Goal: Transaction & Acquisition: Purchase product/service

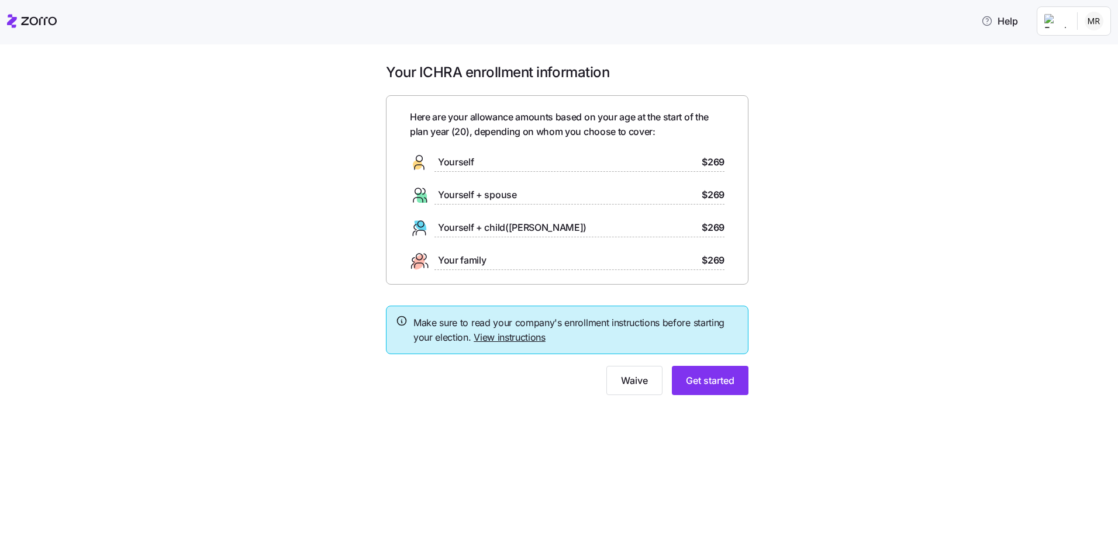
click at [526, 159] on div "Yourself $269" at bounding box center [567, 162] width 315 height 19
click at [716, 389] on button "Get started" at bounding box center [710, 380] width 77 height 29
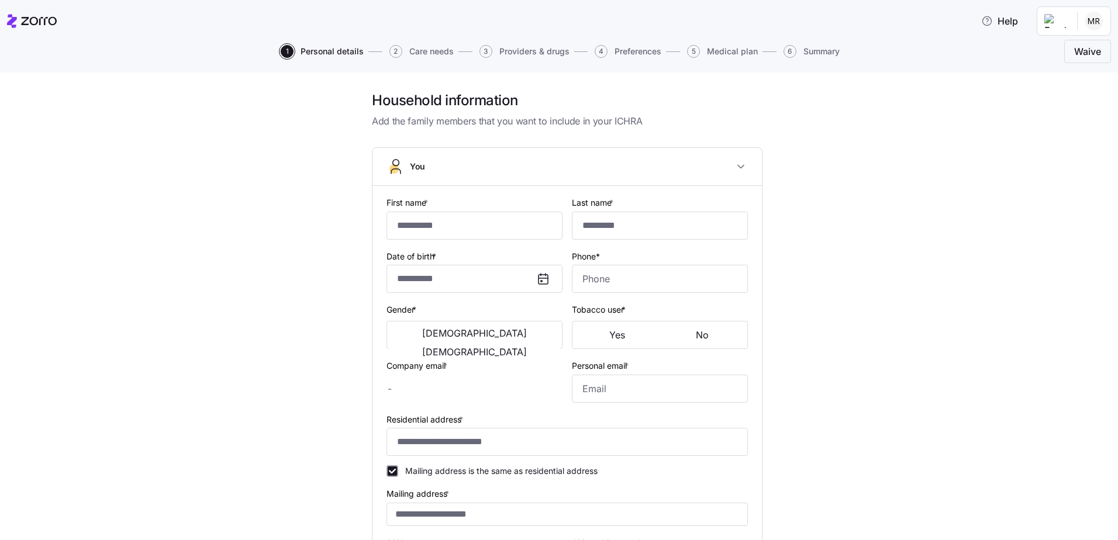
type input "*****"
type input "******"
type input "[EMAIL_ADDRESS][DOMAIN_NAME]"
type input "**********"
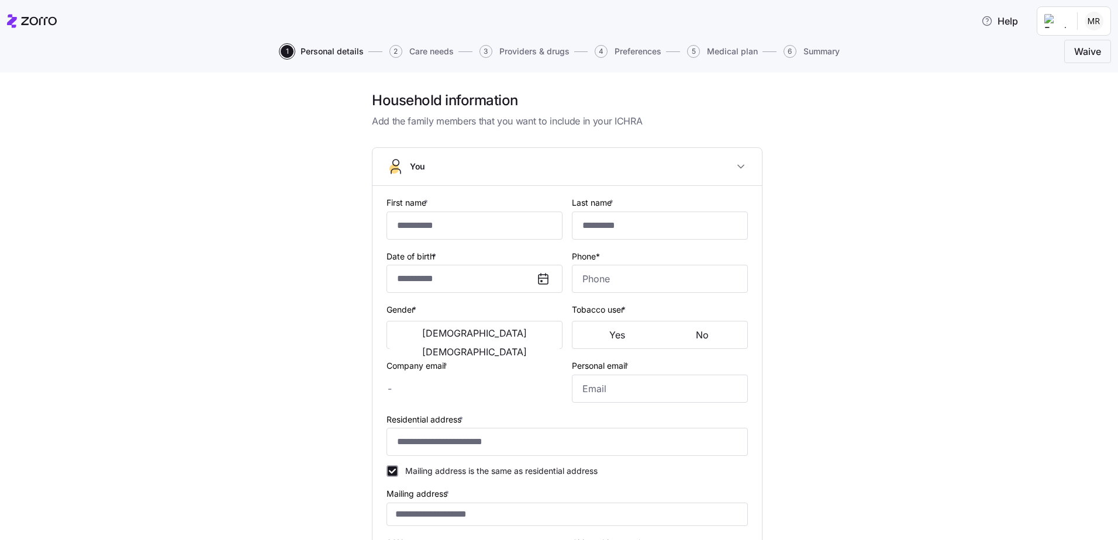
checkbox input "true"
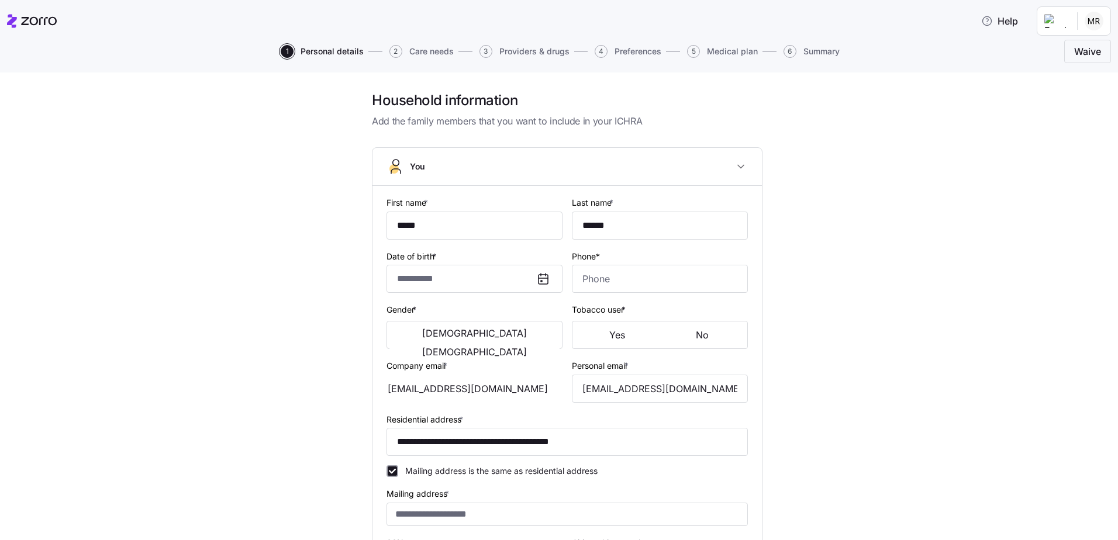
type input "**********"
type input "[PHONE_NUMBER]"
type input "[DEMOGRAPHIC_DATA] citizen"
type input "Single"
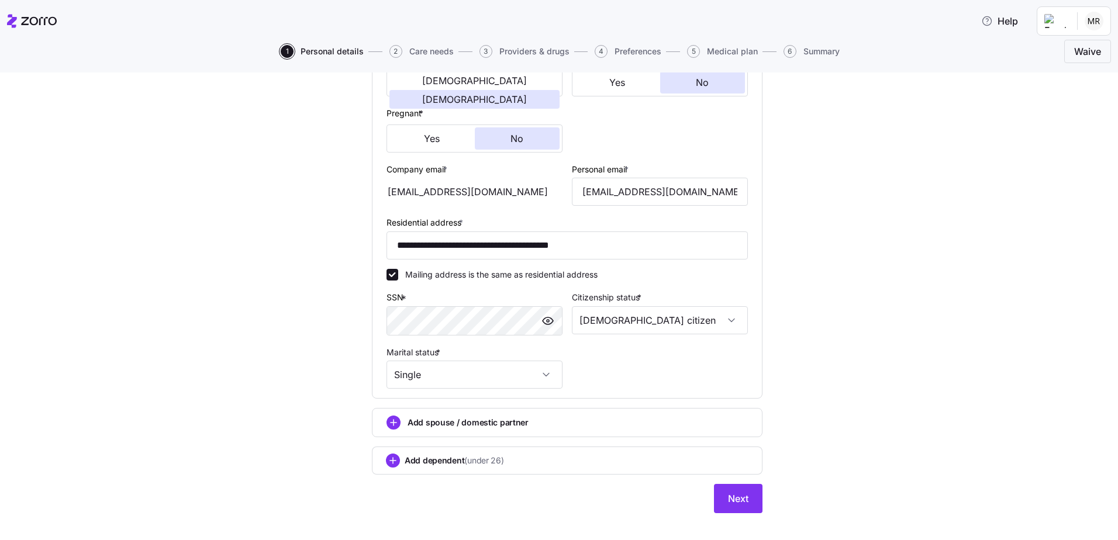
scroll to position [268, 0]
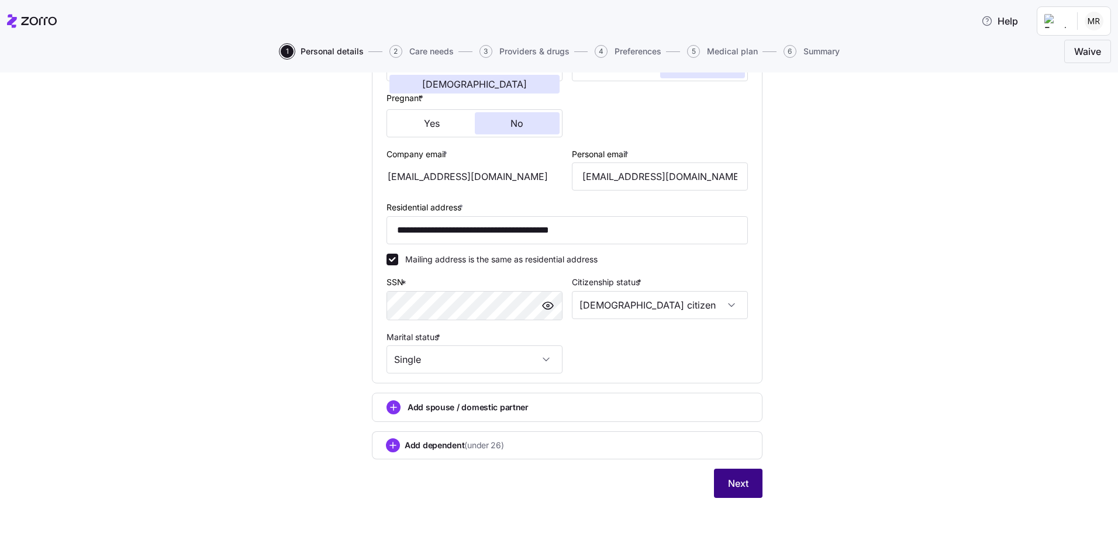
click at [745, 495] on button "Next" at bounding box center [738, 483] width 49 height 29
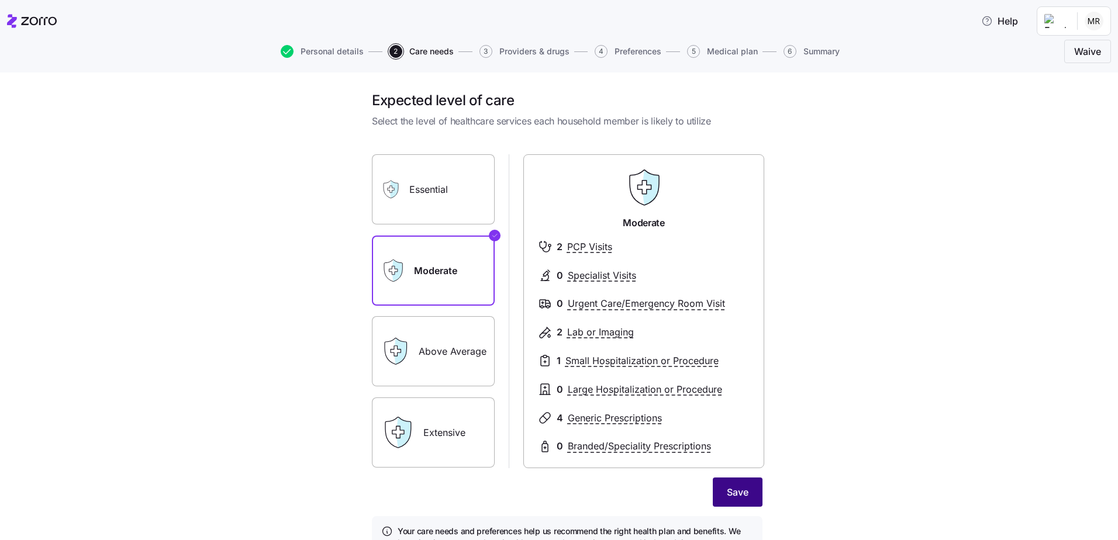
click at [750, 494] on button "Save" at bounding box center [738, 492] width 50 height 29
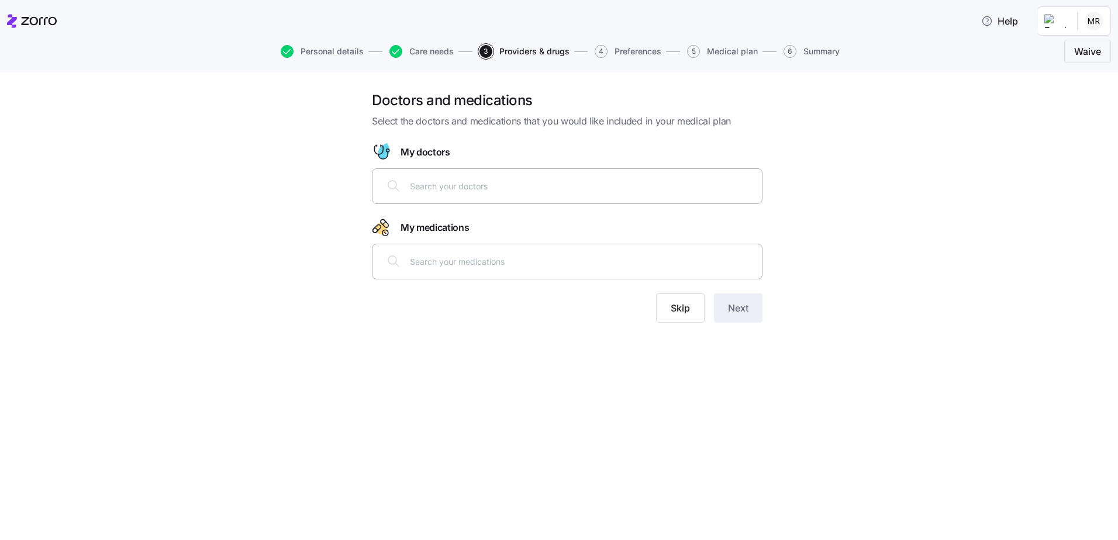
click at [465, 191] on input "text" at bounding box center [582, 186] width 345 height 13
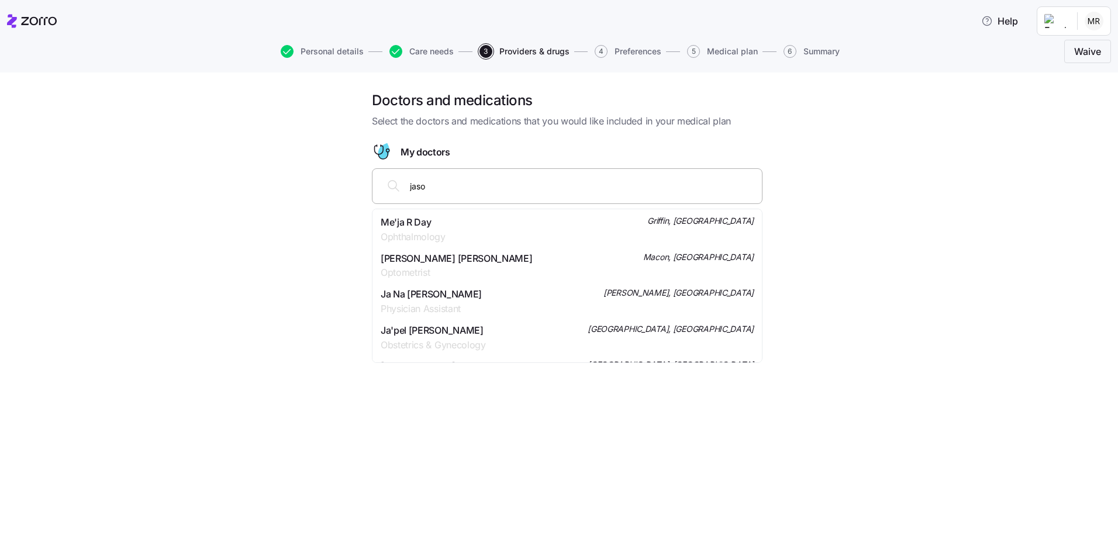
type input "[PERSON_NAME]"
click at [494, 337] on div "Dr. [PERSON_NAME] Pediatrics Forsyth, [GEOGRAPHIC_DATA]" at bounding box center [567, 337] width 373 height 29
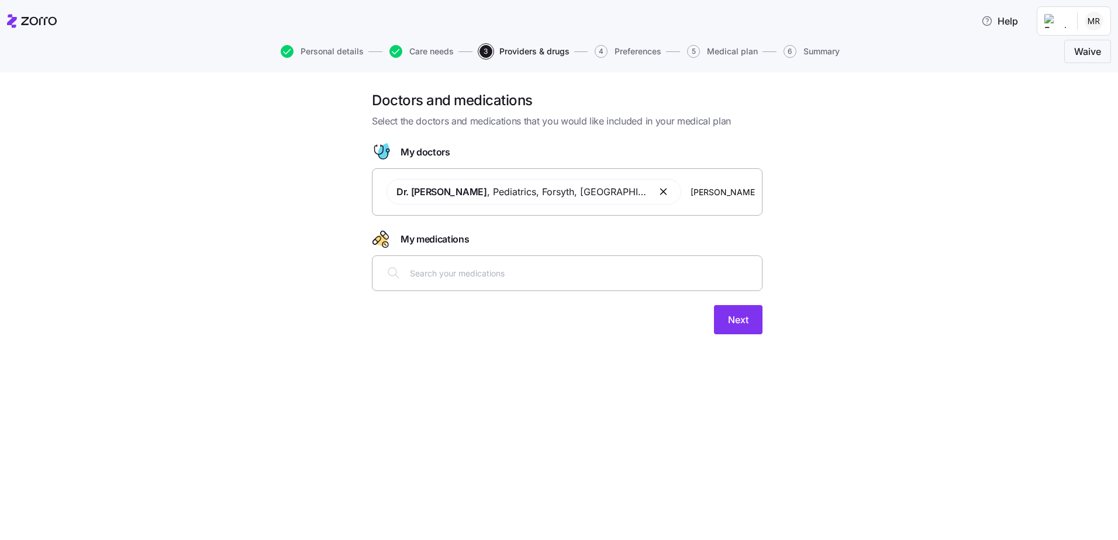
type input "[PERSON_NAME]"
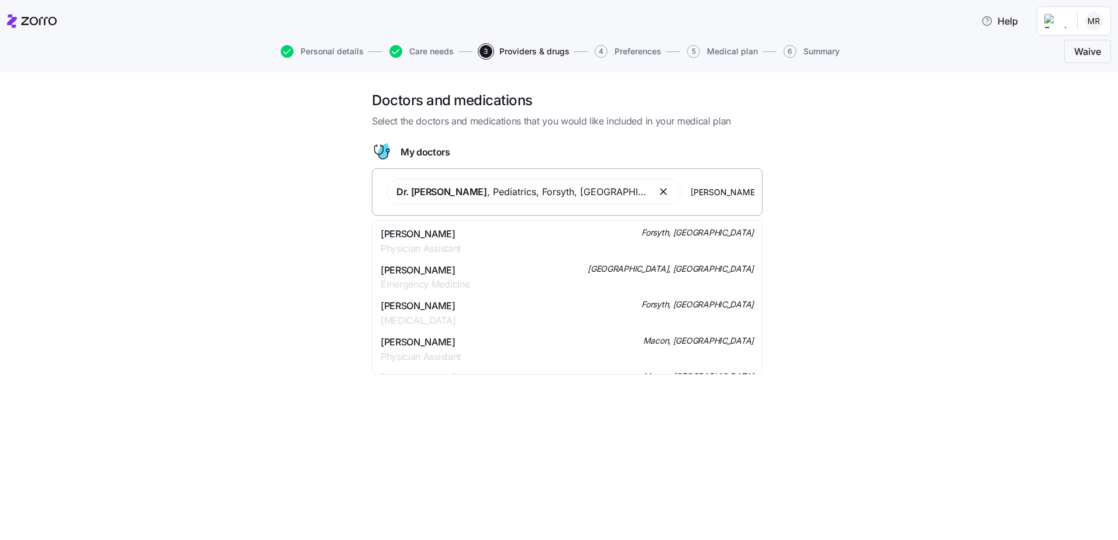
click at [548, 247] on div "[PERSON_NAME] Physician Assistant Forsyth, [GEOGRAPHIC_DATA]" at bounding box center [567, 241] width 373 height 29
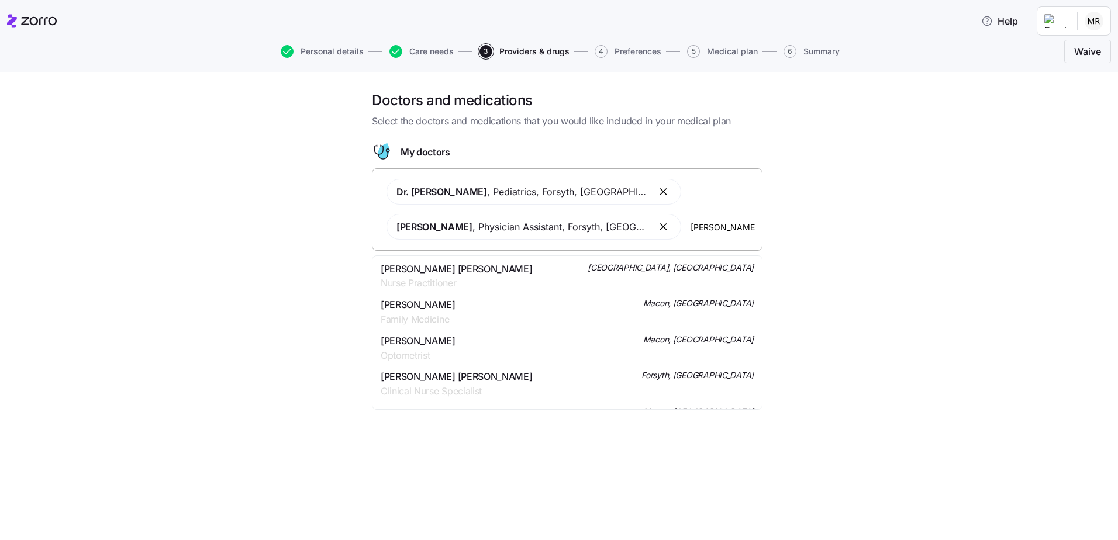
scroll to position [234, 0]
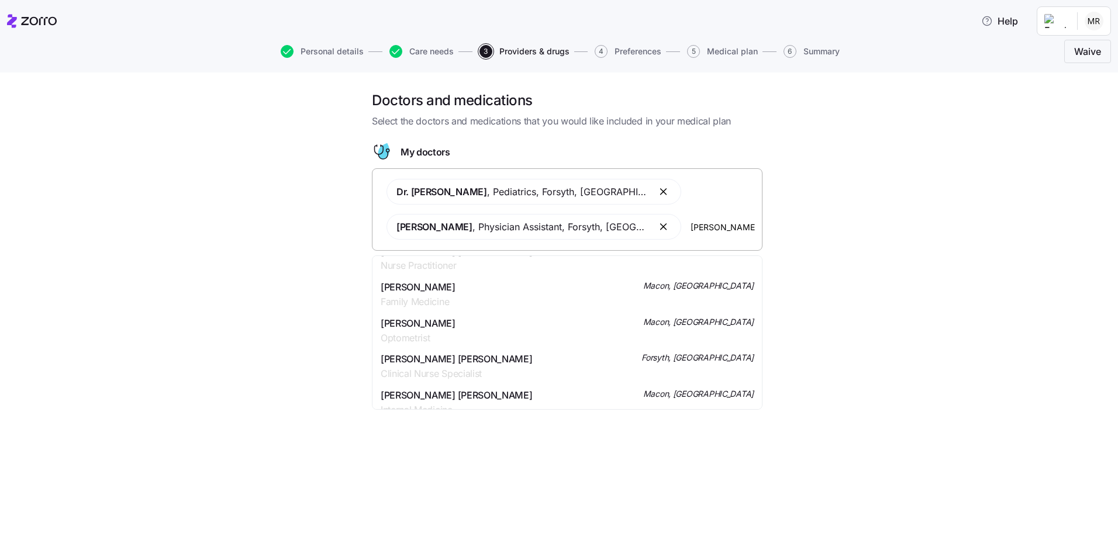
type input "[PERSON_NAME]"
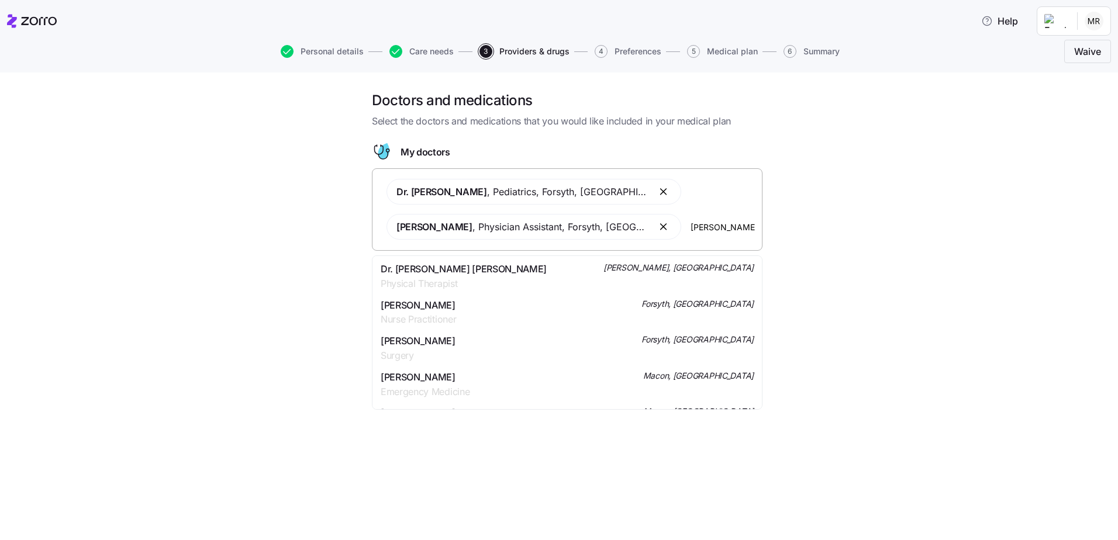
click at [590, 323] on div "[PERSON_NAME] Nurse Practitioner Forsyth, [GEOGRAPHIC_DATA]" at bounding box center [567, 312] width 373 height 29
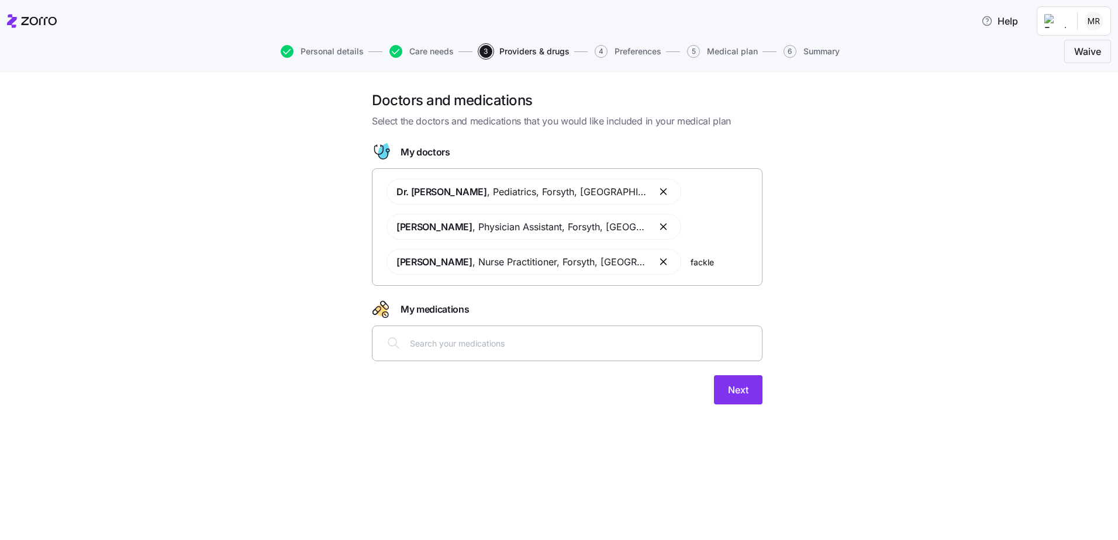
type input "[PERSON_NAME]"
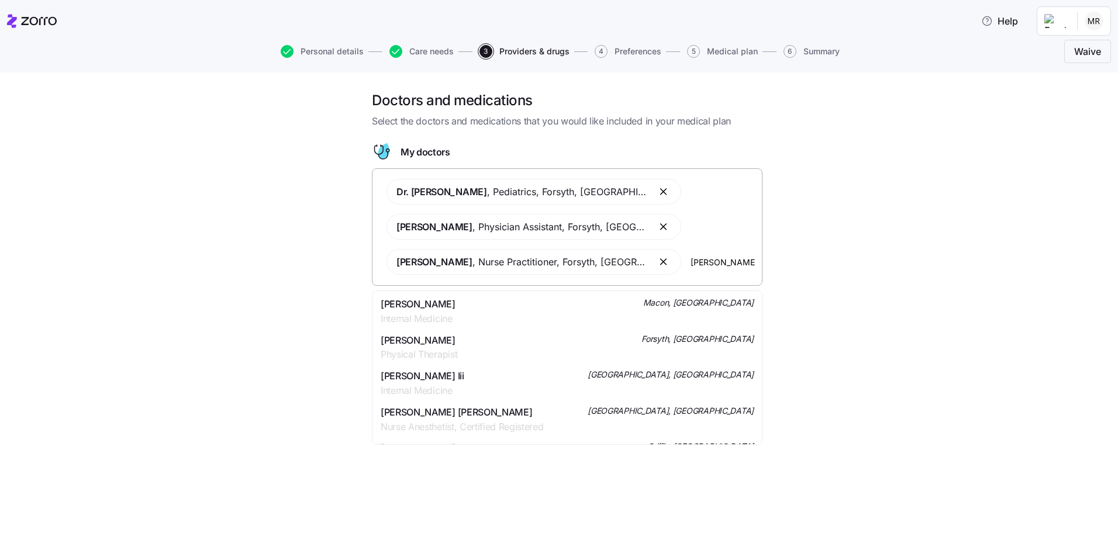
click at [611, 322] on div "[PERSON_NAME] Internal Medicine Macon, [GEOGRAPHIC_DATA]" at bounding box center [567, 311] width 373 height 29
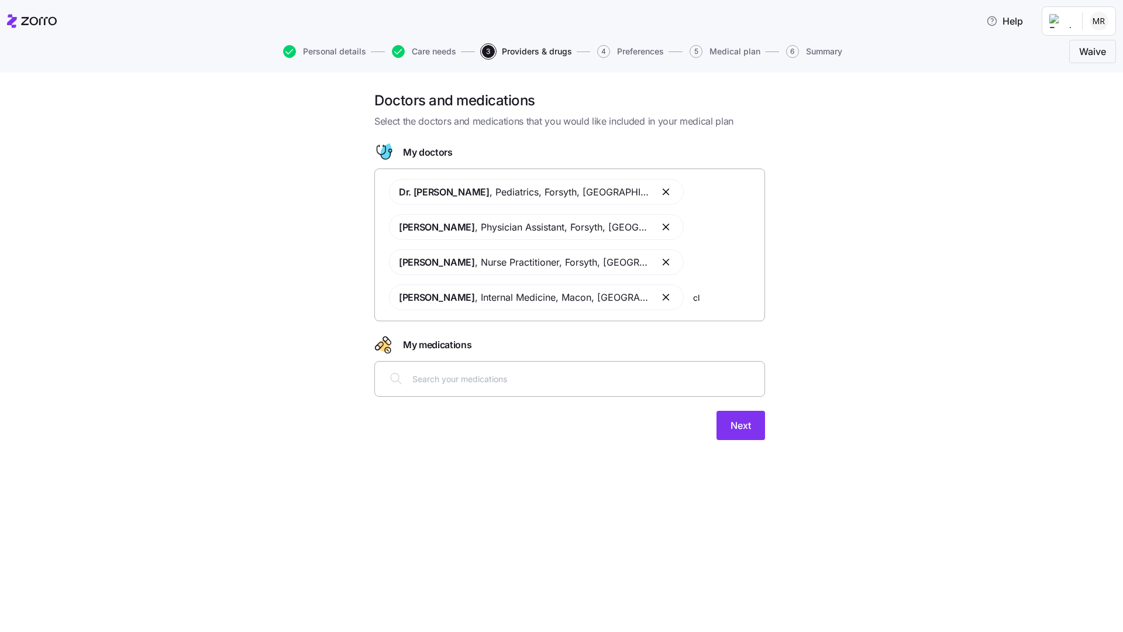
type input "c"
click at [705, 305] on div "Dr. [PERSON_NAME] , Pediatrics , [PERSON_NAME], GA [PERSON_NAME] , Physician As…" at bounding box center [569, 244] width 375 height 145
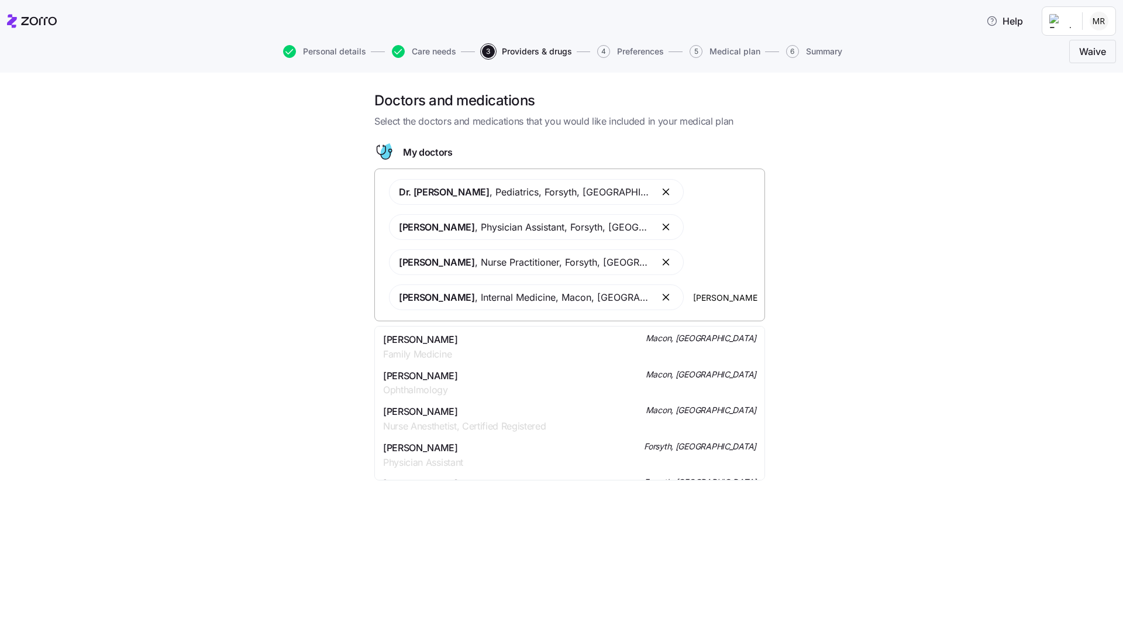
type input "[PERSON_NAME] hin"
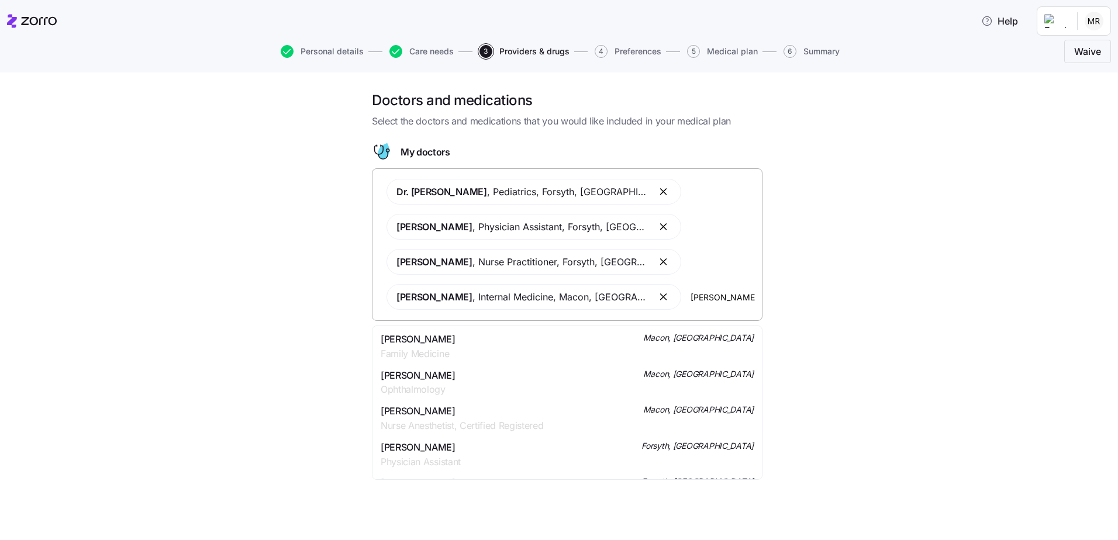
click at [628, 396] on div "[PERSON_NAME] Ophthalmology [GEOGRAPHIC_DATA], [GEOGRAPHIC_DATA]" at bounding box center [567, 382] width 373 height 29
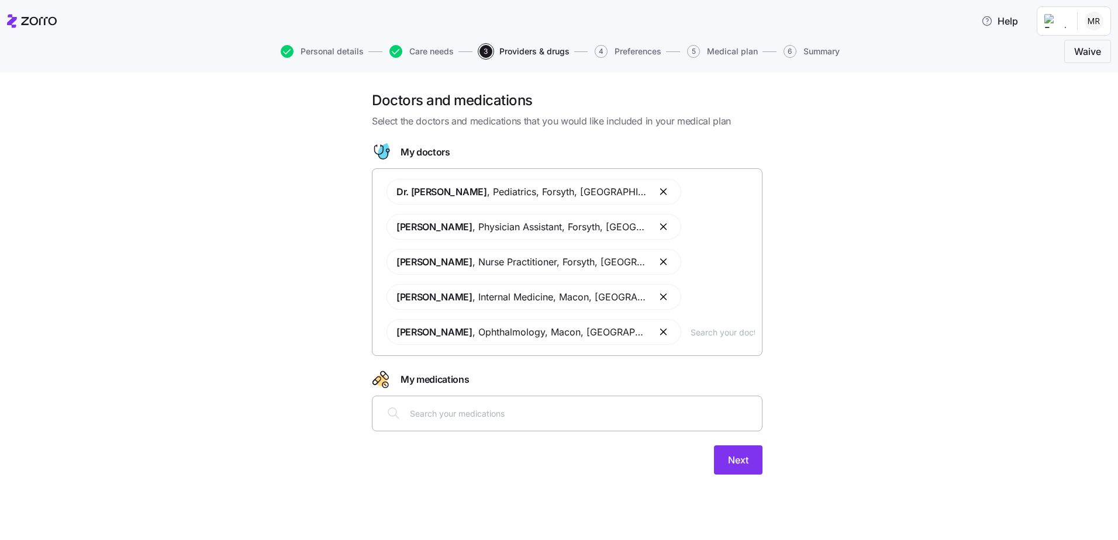
click at [548, 419] on input "text" at bounding box center [582, 413] width 345 height 13
click at [724, 460] on button "Next" at bounding box center [738, 460] width 49 height 29
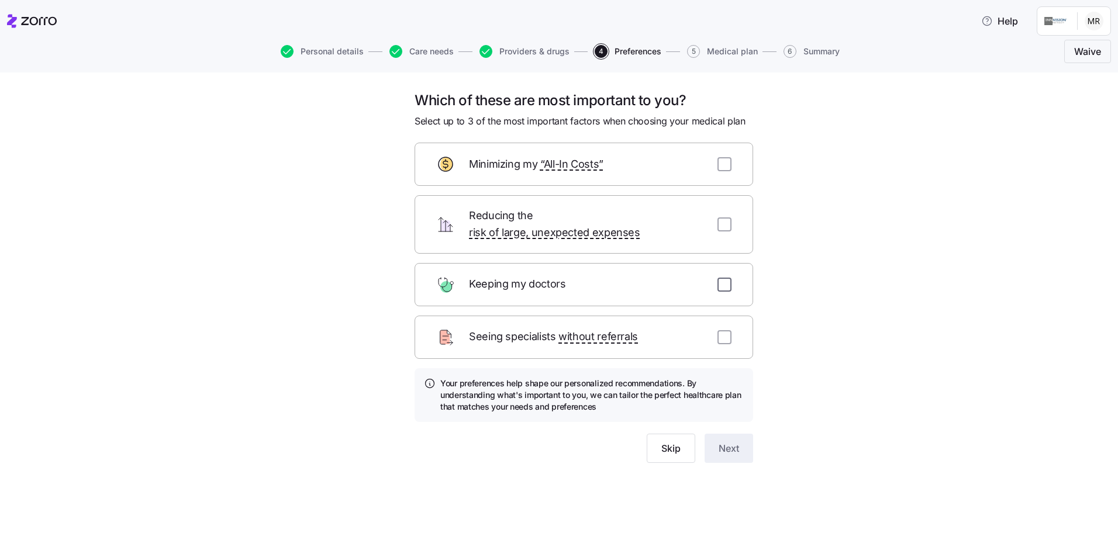
click at [727, 278] on input "checkbox" at bounding box center [724, 285] width 14 height 14
checkbox input "true"
click at [721, 330] on input "checkbox" at bounding box center [724, 337] width 14 height 14
checkbox input "true"
click at [724, 218] on input "checkbox" at bounding box center [724, 225] width 14 height 14
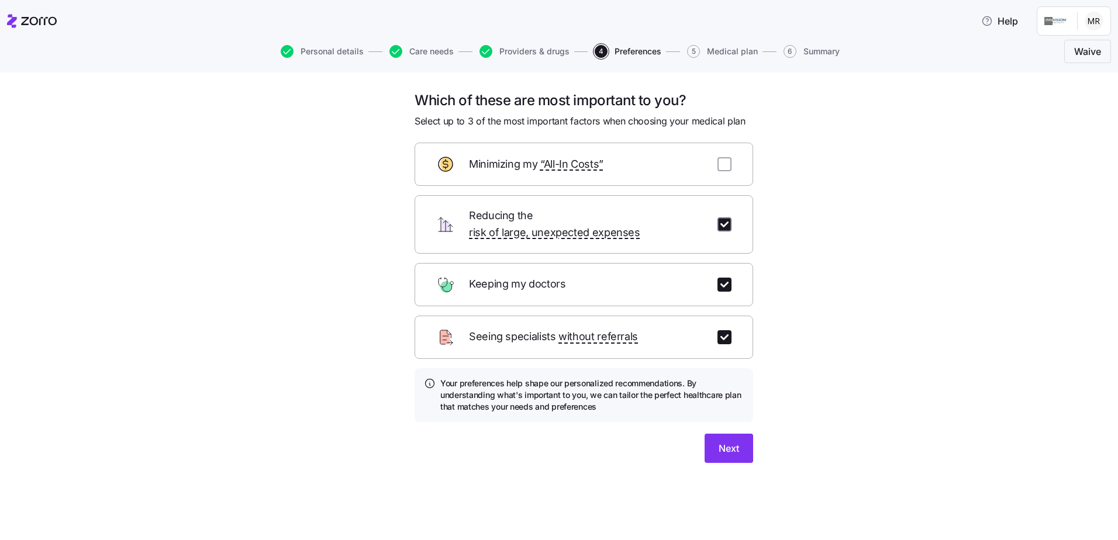
checkbox input "true"
click at [730, 442] on button "Next" at bounding box center [729, 448] width 49 height 29
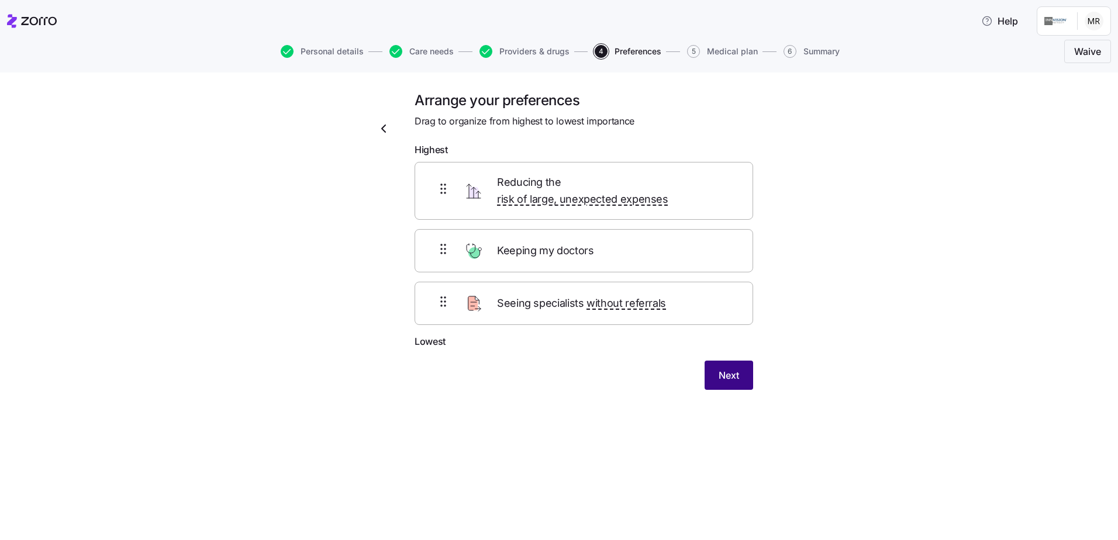
click at [740, 366] on button "Next" at bounding box center [729, 375] width 49 height 29
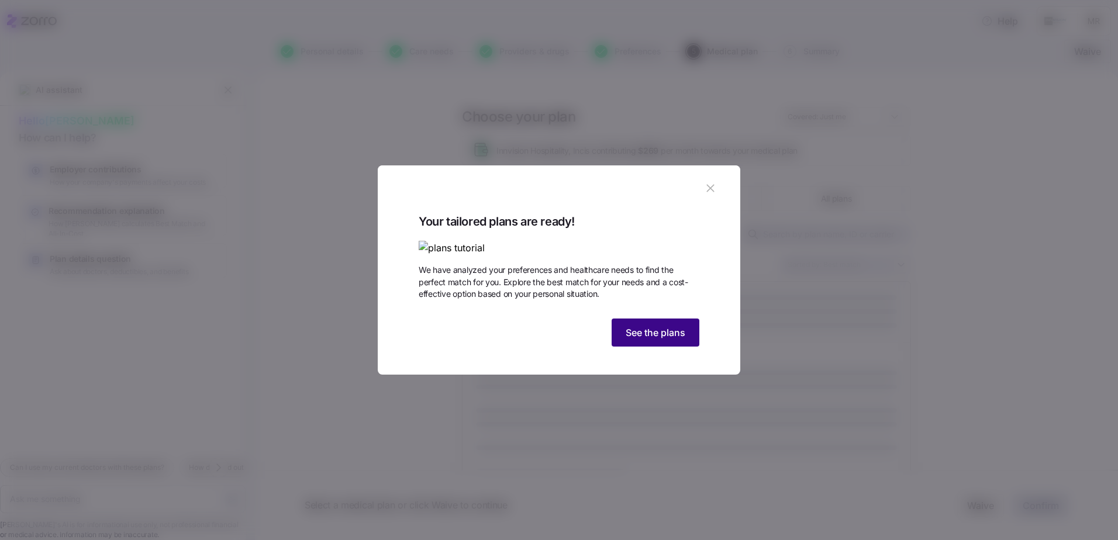
click at [647, 340] on span "See the plans" at bounding box center [656, 333] width 60 height 14
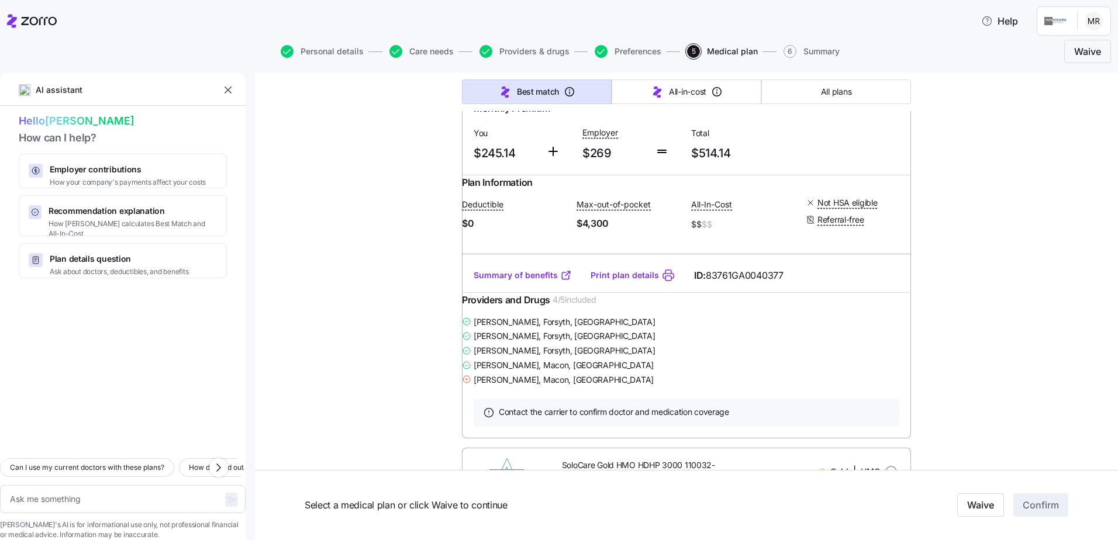
scroll to position [1520, 0]
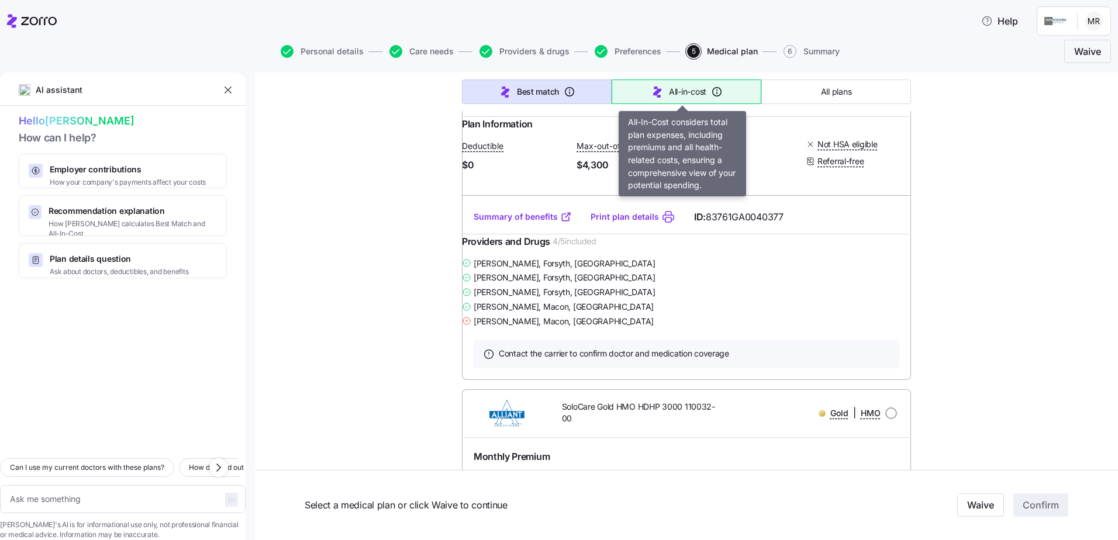
click at [692, 99] on button "All-in-cost" at bounding box center [687, 92] width 150 height 25
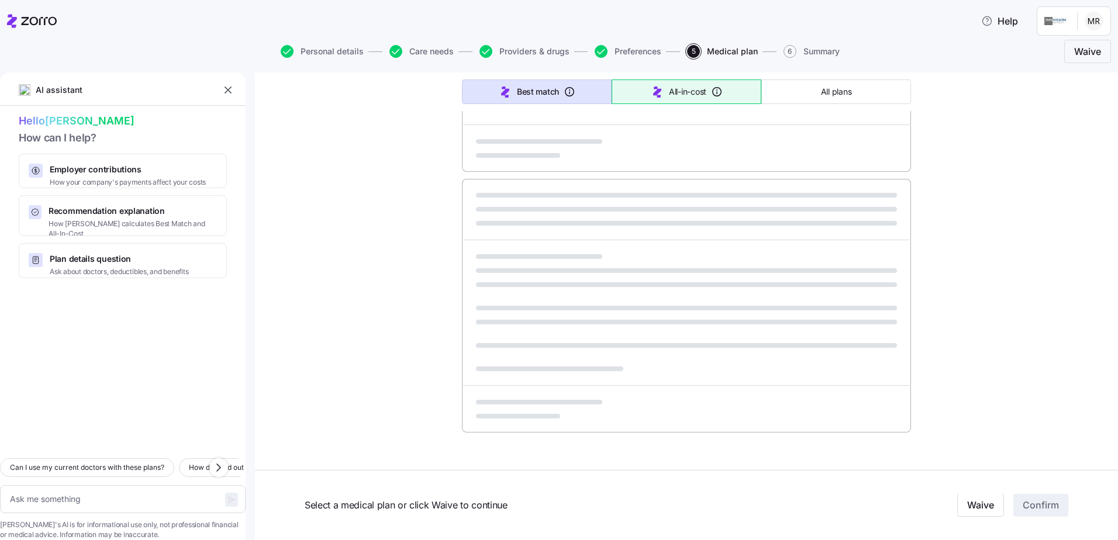
type textarea "x"
type input "Sorted by: All-in-cost"
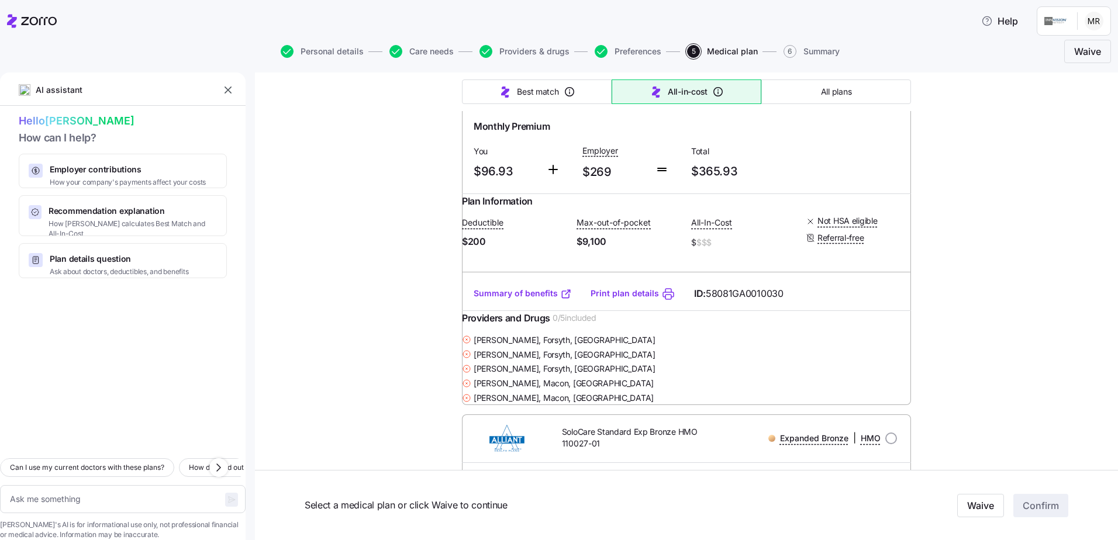
scroll to position [585, 0]
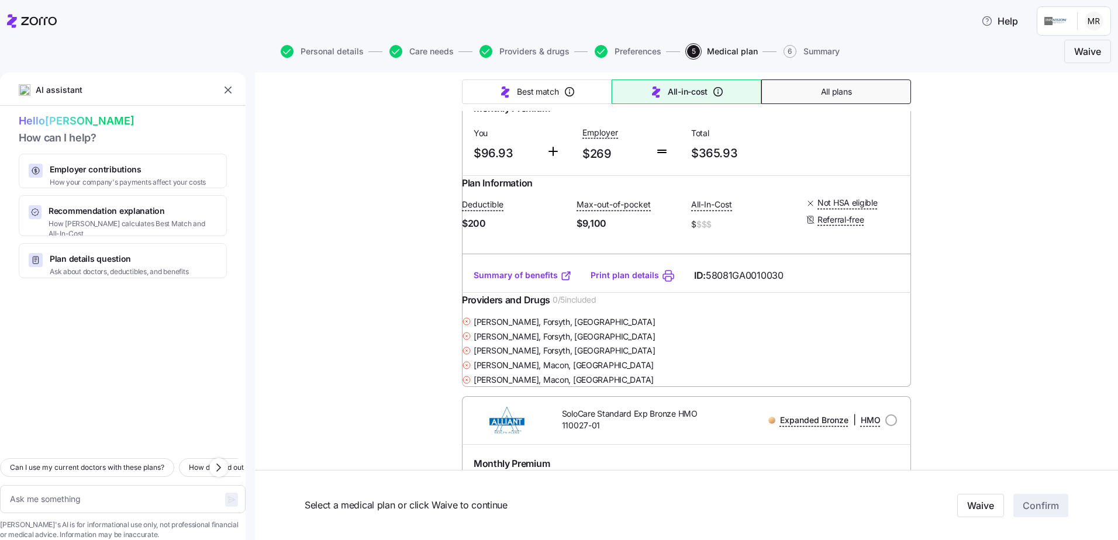
click at [775, 92] on button "All plans" at bounding box center [836, 92] width 150 height 25
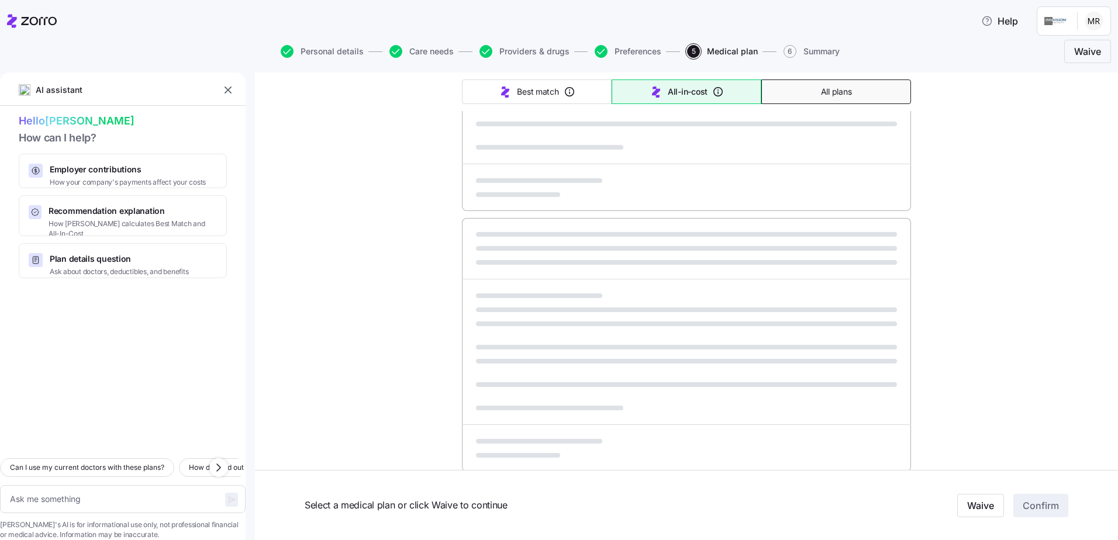
type textarea "x"
type input "Sorted by: Premium"
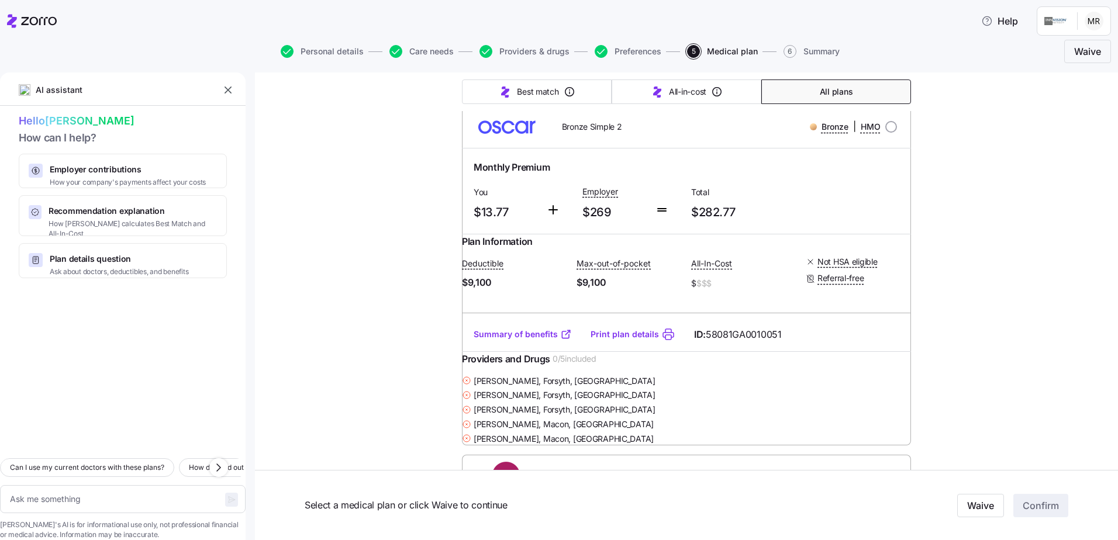
scroll to position [994, 0]
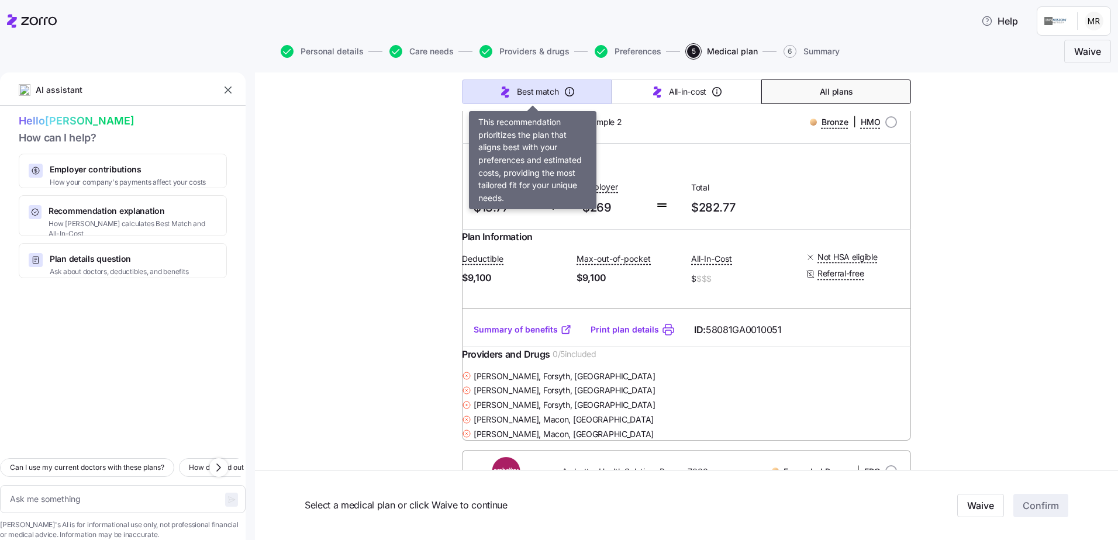
click at [564, 94] on icon "button" at bounding box center [570, 92] width 12 height 12
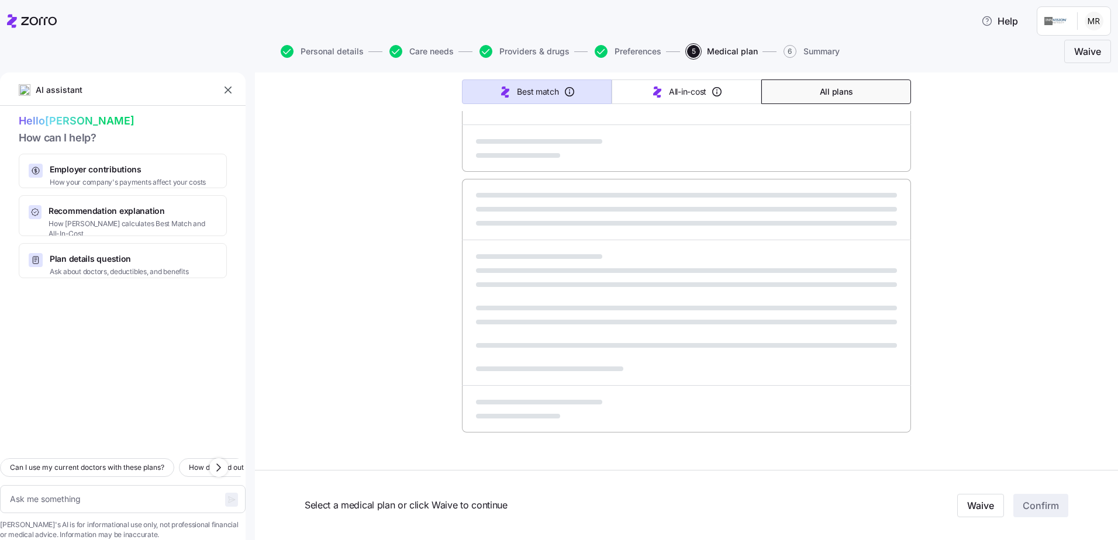
type textarea "x"
type input "Sorted by: Best match"
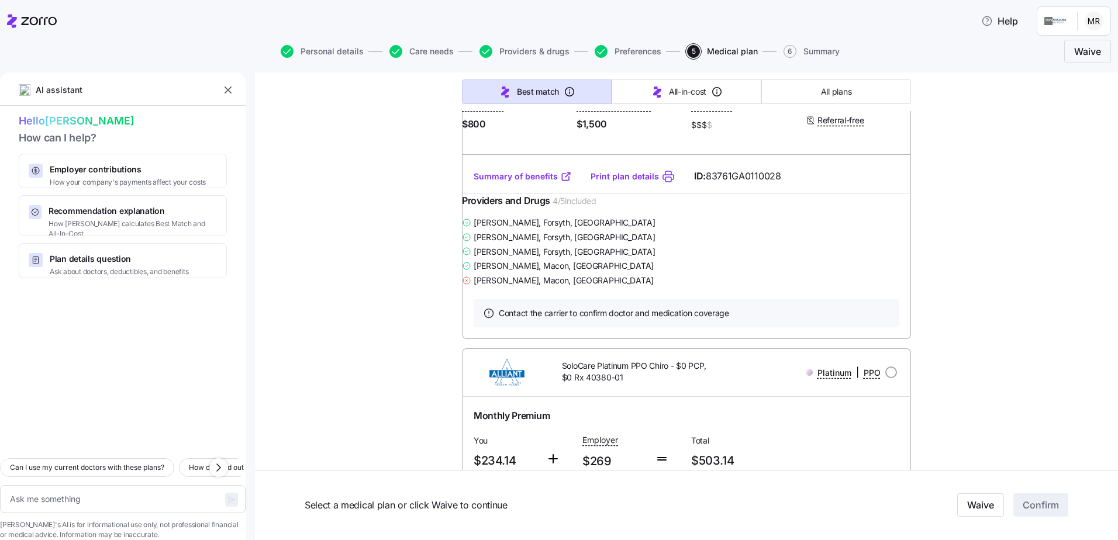
scroll to position [409, 0]
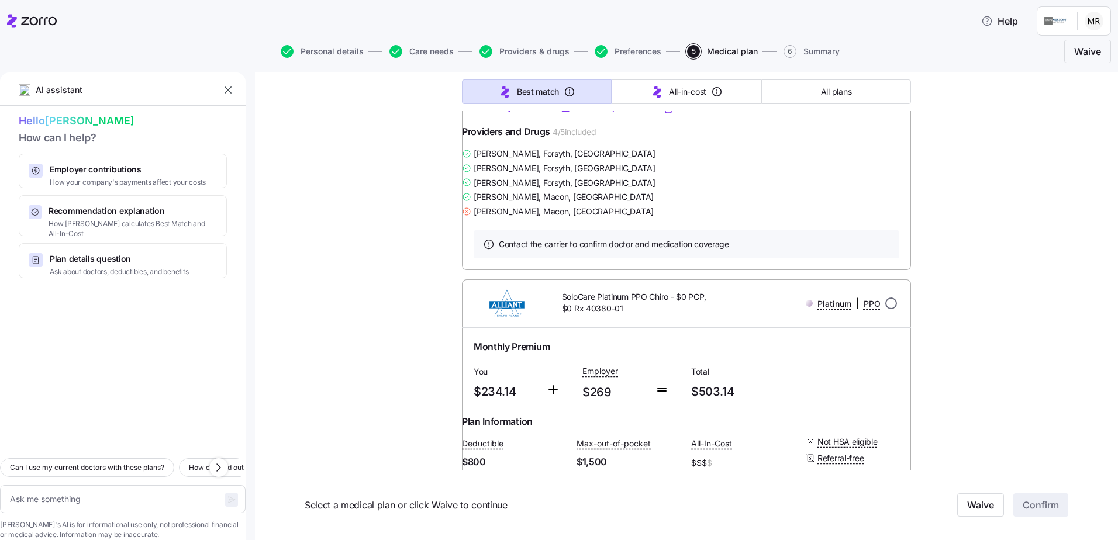
click at [889, 309] on input "radio" at bounding box center [891, 304] width 12 height 12
radio input "true"
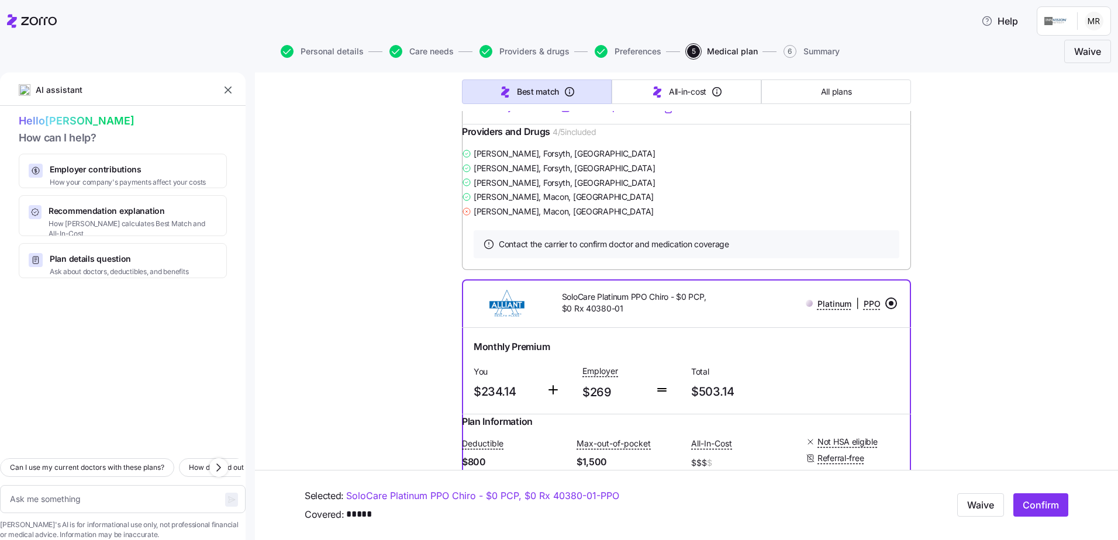
click at [888, 309] on input "radio" at bounding box center [891, 304] width 12 height 12
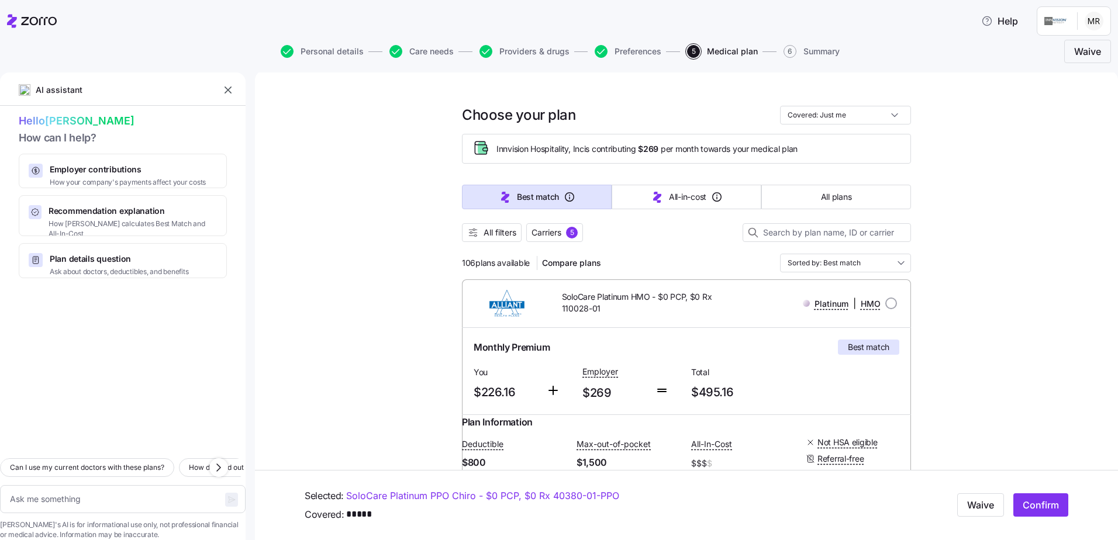
scroll to position [0, 0]
click at [882, 236] on input at bounding box center [827, 234] width 168 height 19
click at [484, 237] on span "All filters" at bounding box center [500, 235] width 33 height 12
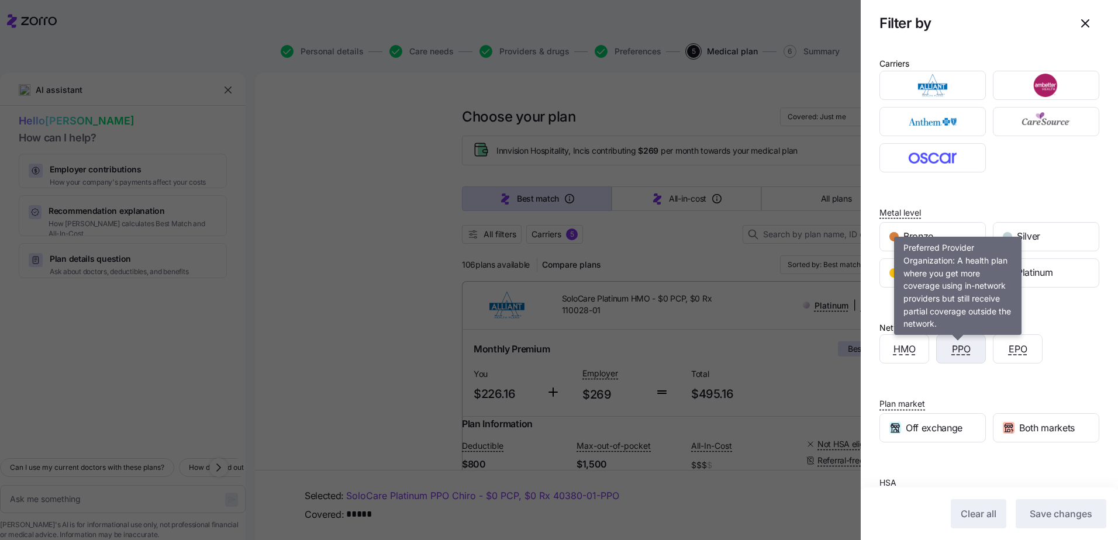
click at [960, 352] on span "PPO" at bounding box center [961, 349] width 19 height 15
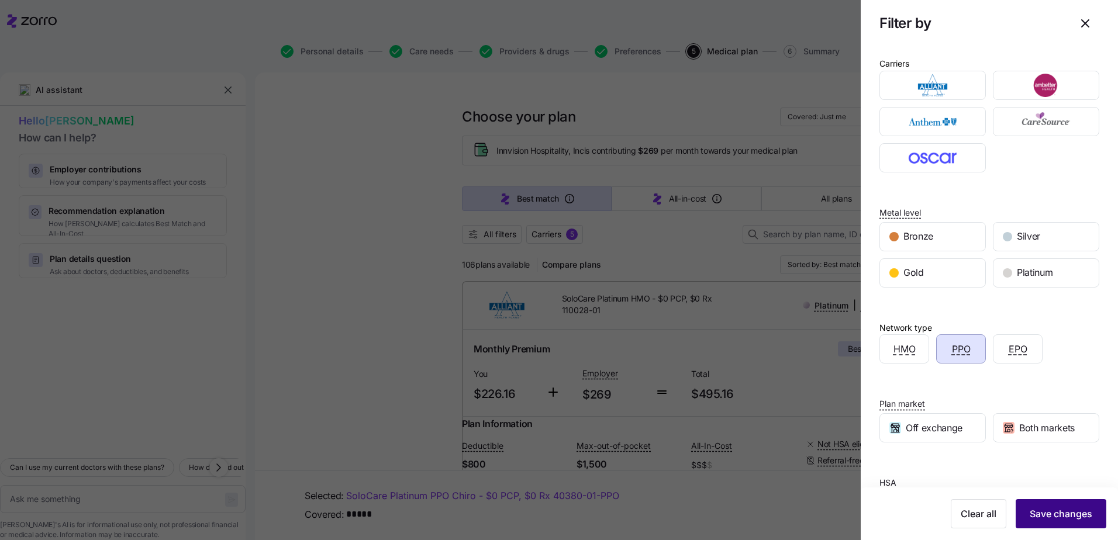
click at [1044, 512] on span "Save changes" at bounding box center [1061, 514] width 63 height 14
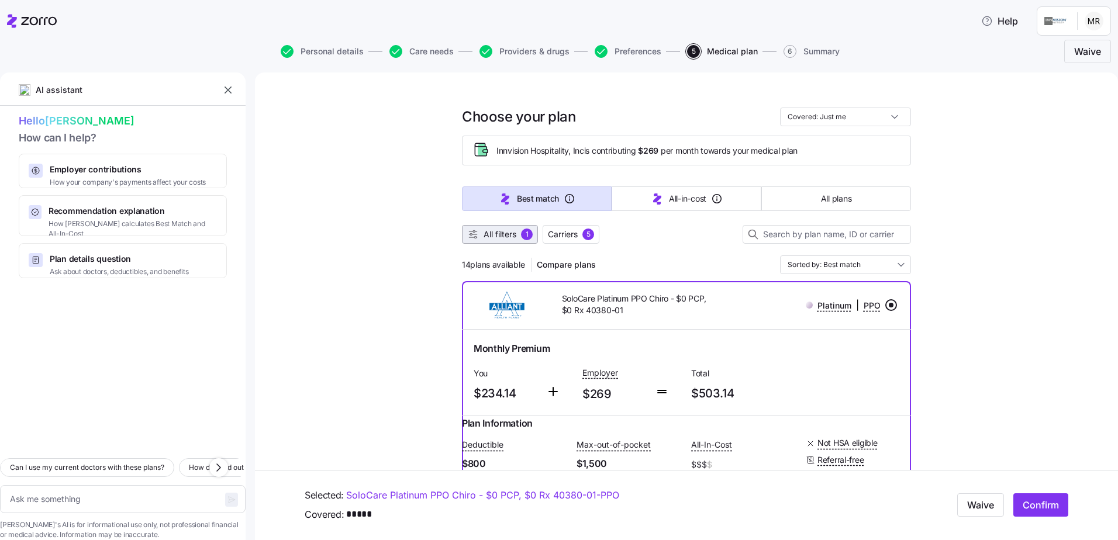
click at [484, 236] on span "All filters" at bounding box center [500, 235] width 33 height 12
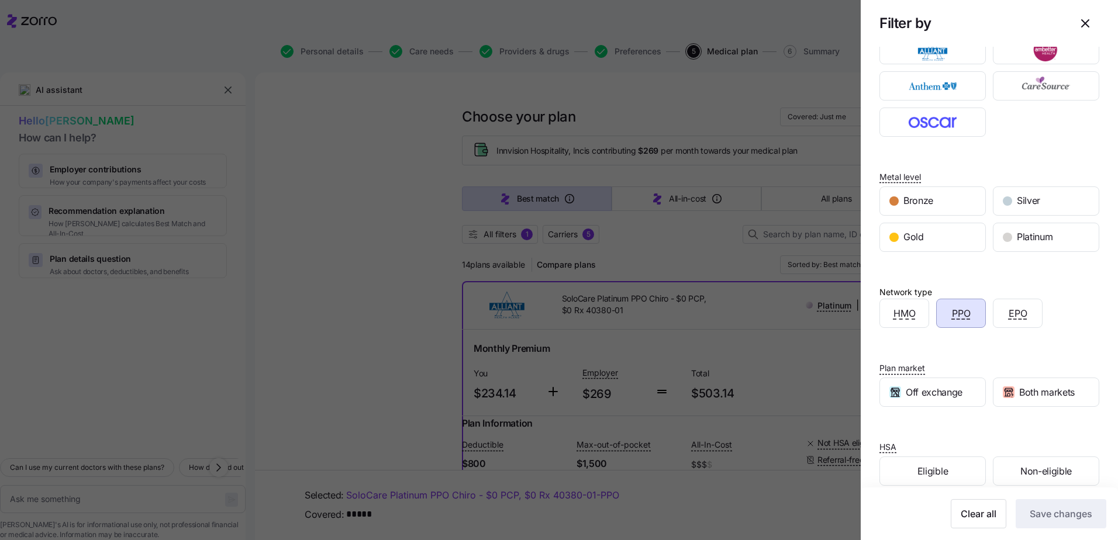
scroll to position [53, 0]
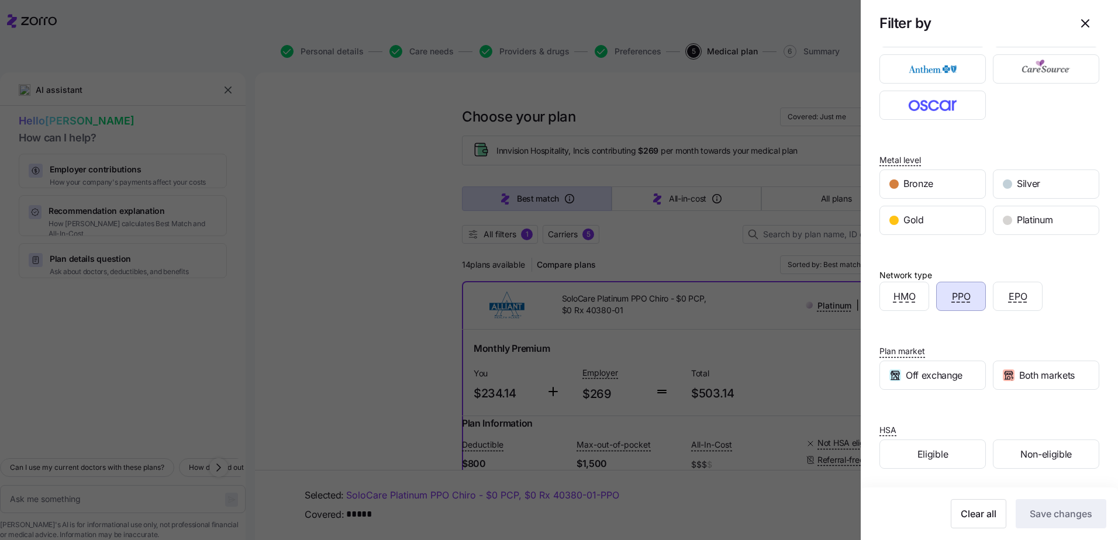
click at [702, 275] on div at bounding box center [559, 270] width 1118 height 540
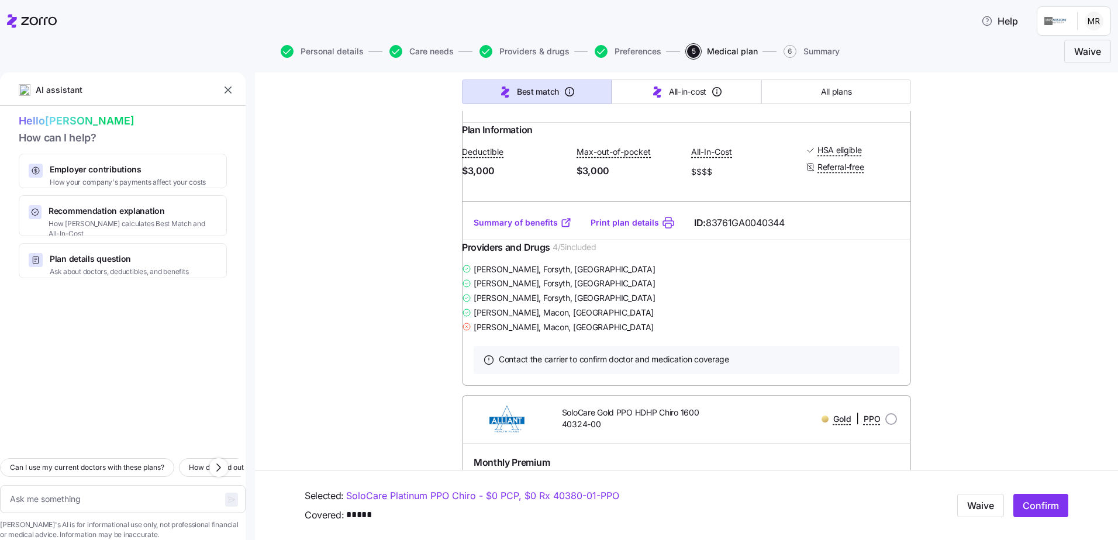
scroll to position [1111, 0]
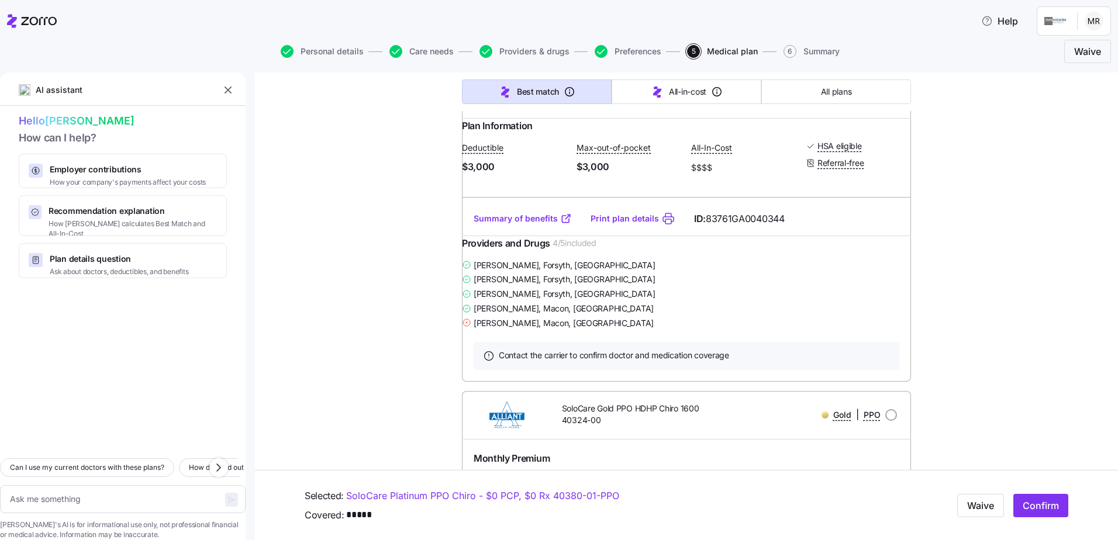
click at [518, 225] on link "Summary of benefits" at bounding box center [523, 219] width 98 height 12
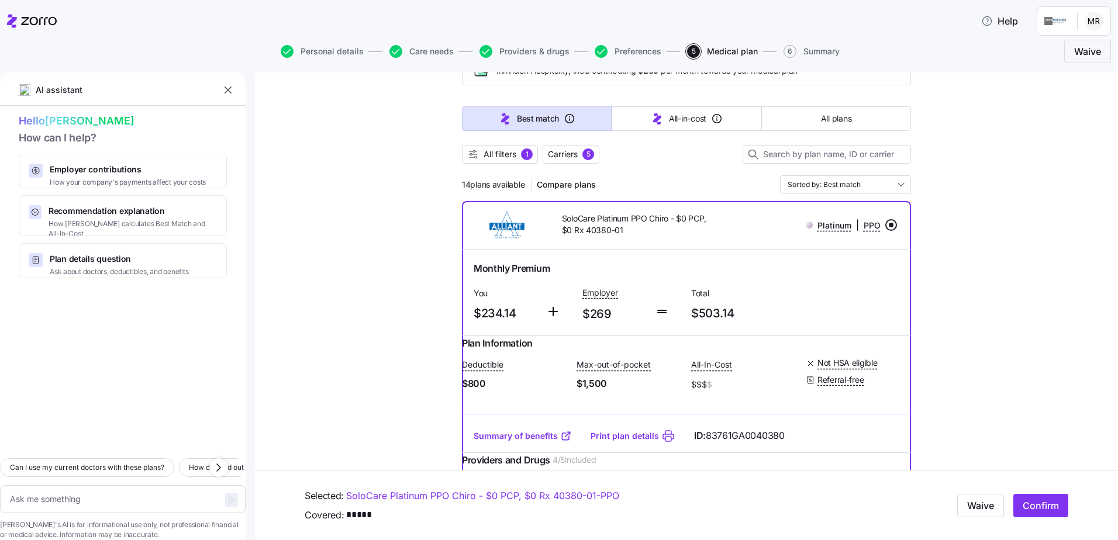
scroll to position [0, 0]
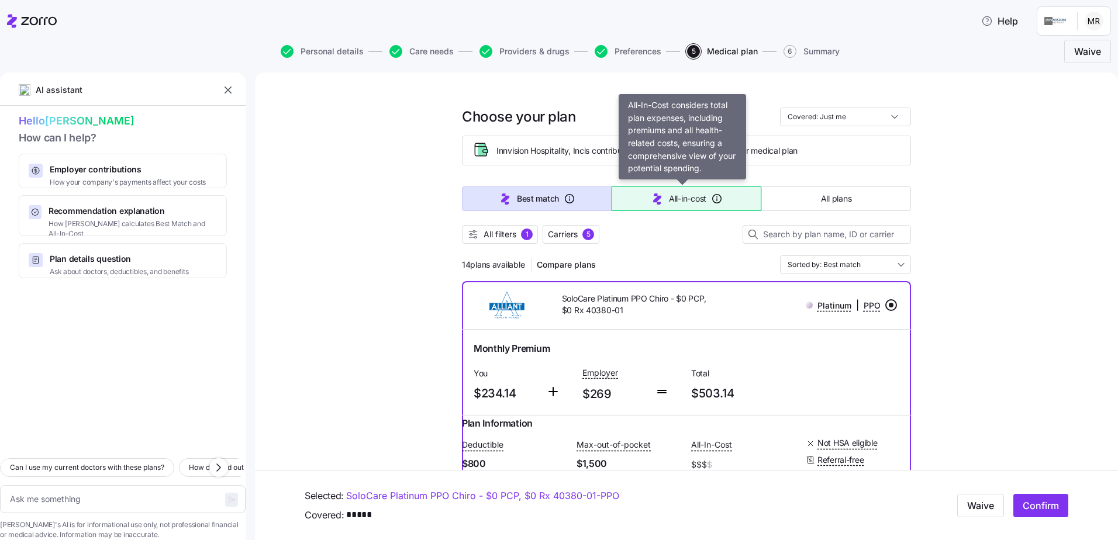
click at [651, 191] on button "All-in-cost" at bounding box center [687, 199] width 150 height 25
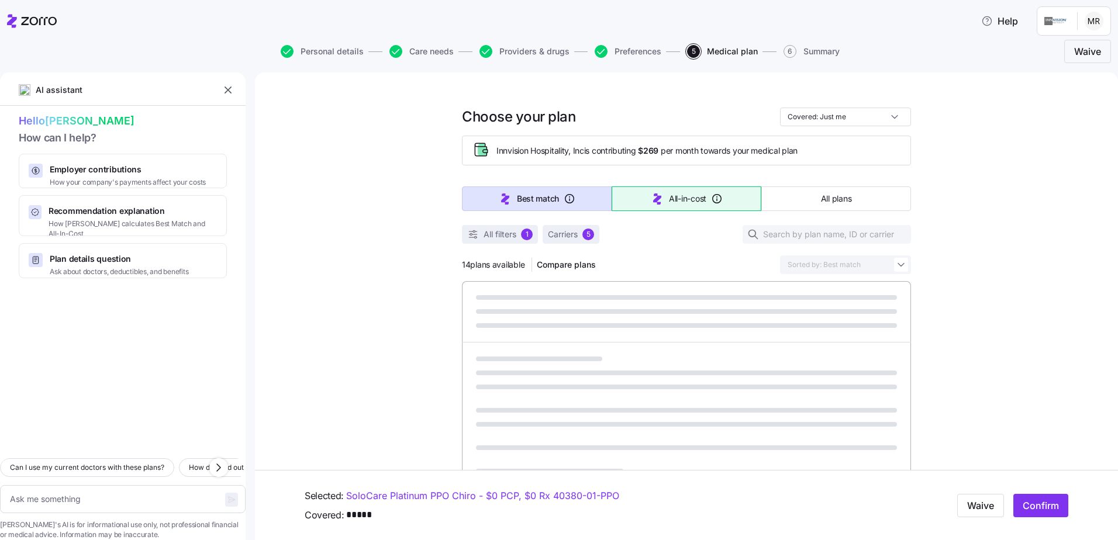
type textarea "x"
type input "Sorted by: All-in-cost"
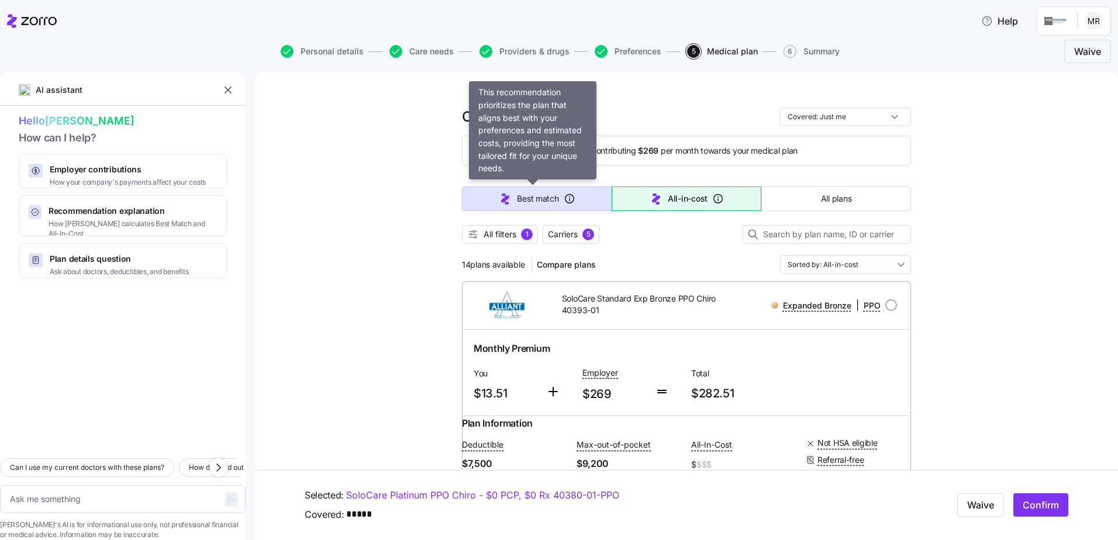
click at [545, 207] on button "Best match" at bounding box center [537, 199] width 150 height 25
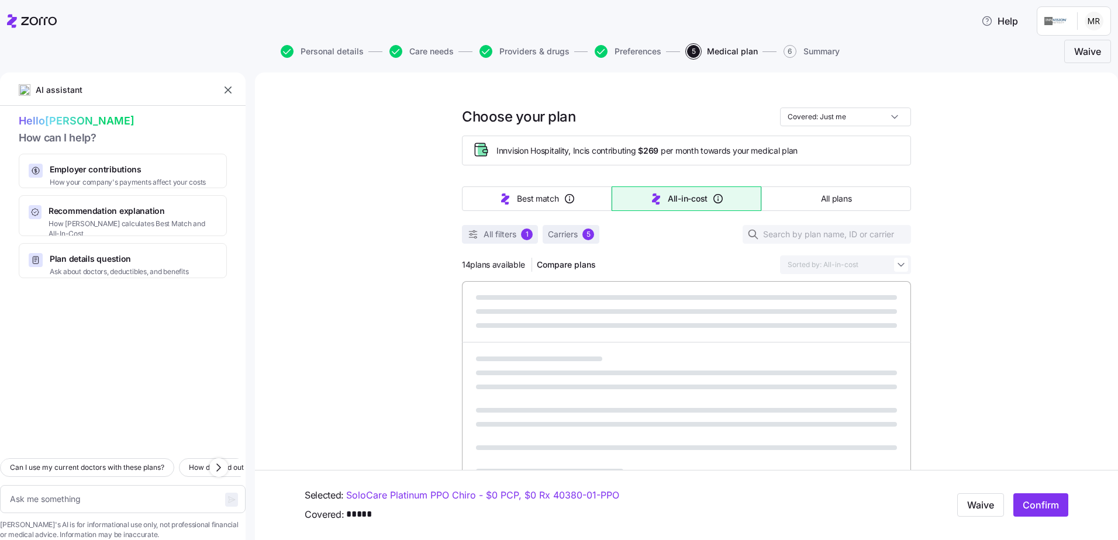
type textarea "x"
type input "Sorted by: Best match"
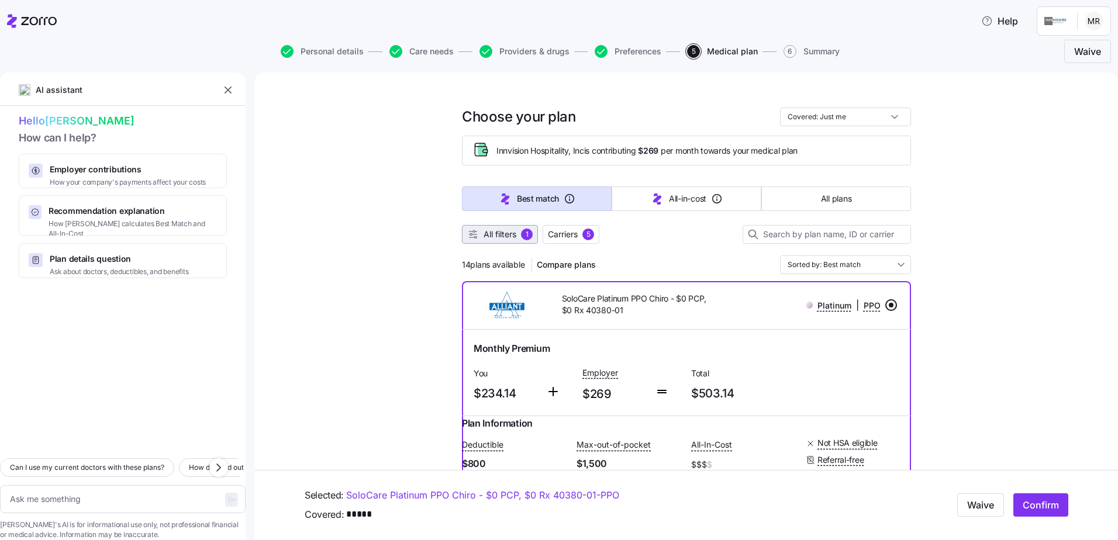
click at [494, 226] on button "All filters 1" at bounding box center [500, 234] width 76 height 19
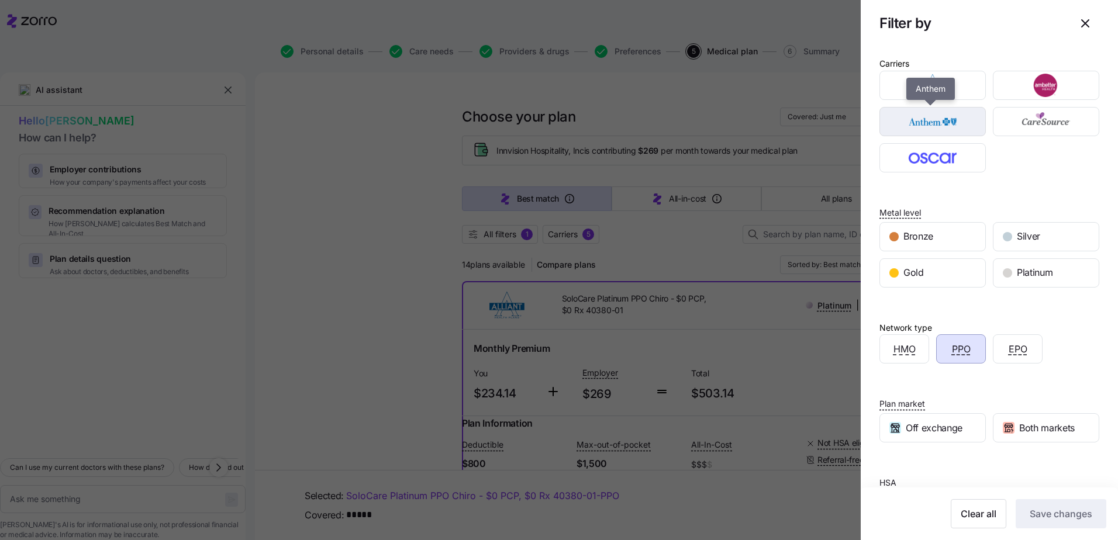
click at [943, 122] on img "button" at bounding box center [933, 121] width 86 height 23
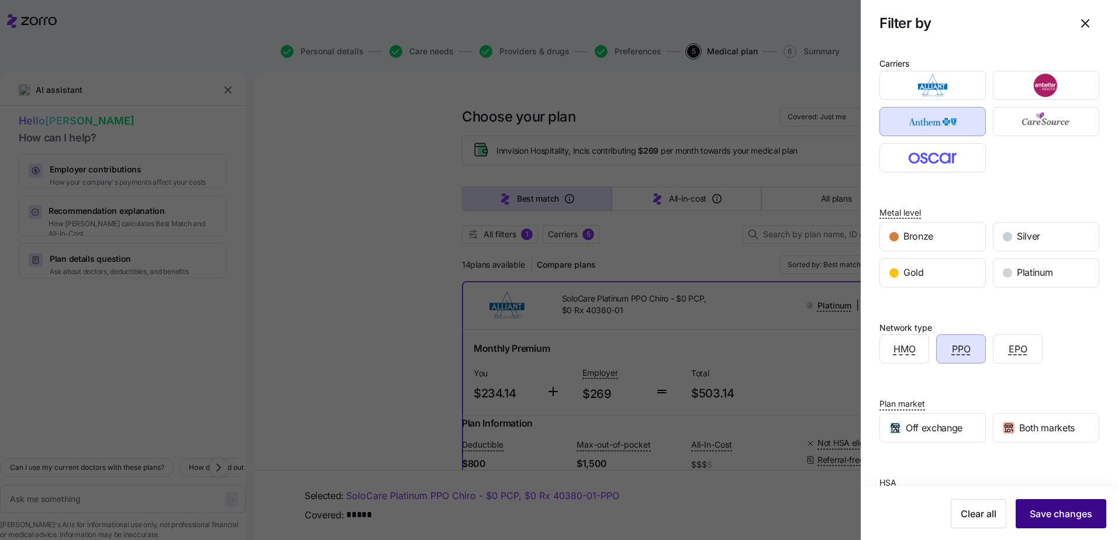
click at [1053, 508] on span "Save changes" at bounding box center [1061, 514] width 63 height 14
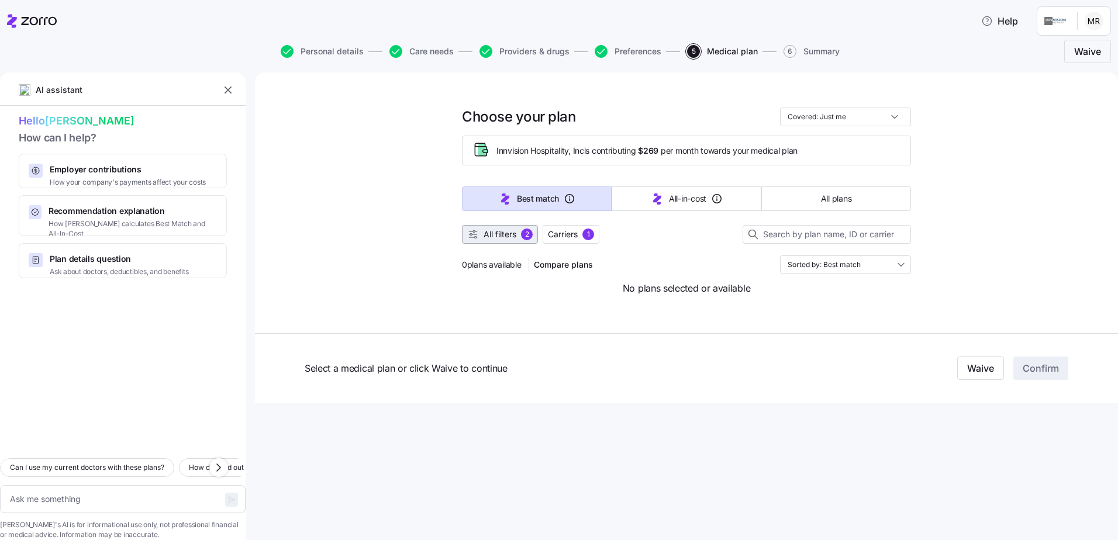
click at [513, 237] on span "All filters" at bounding box center [500, 235] width 33 height 12
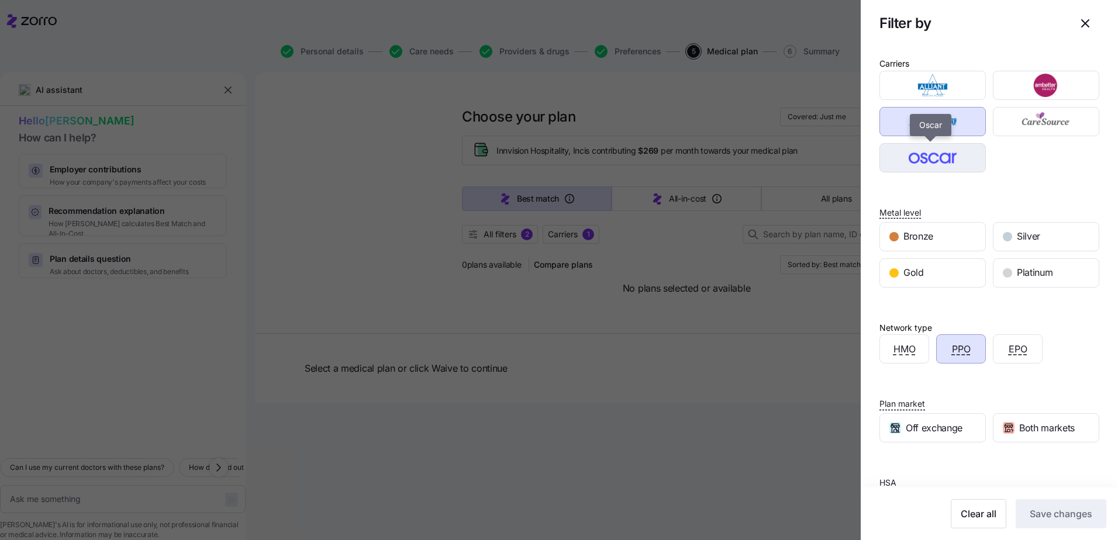
click at [925, 150] on img "button" at bounding box center [933, 157] width 86 height 23
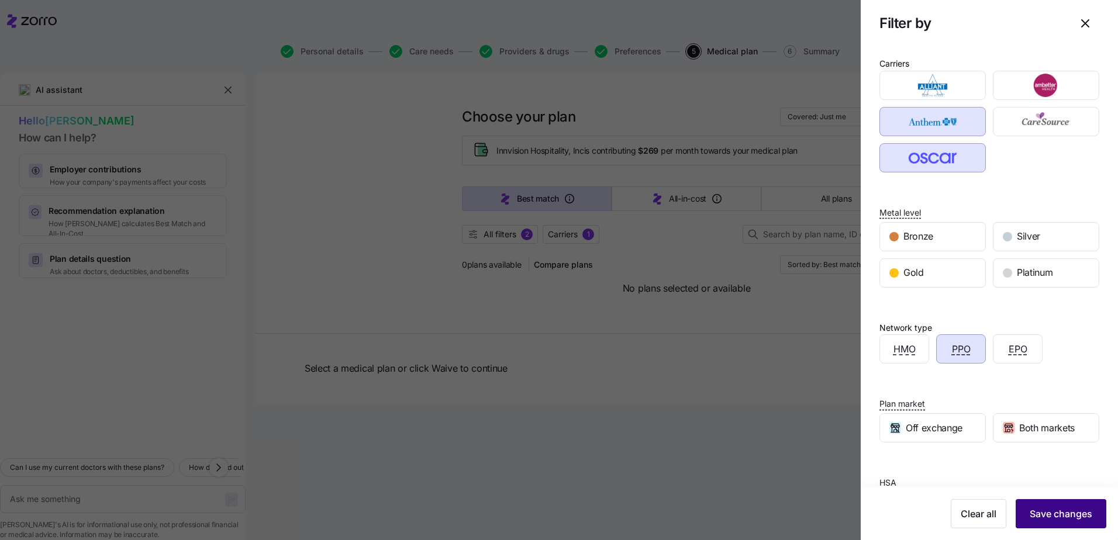
click at [1060, 517] on span "Save changes" at bounding box center [1061, 514] width 63 height 14
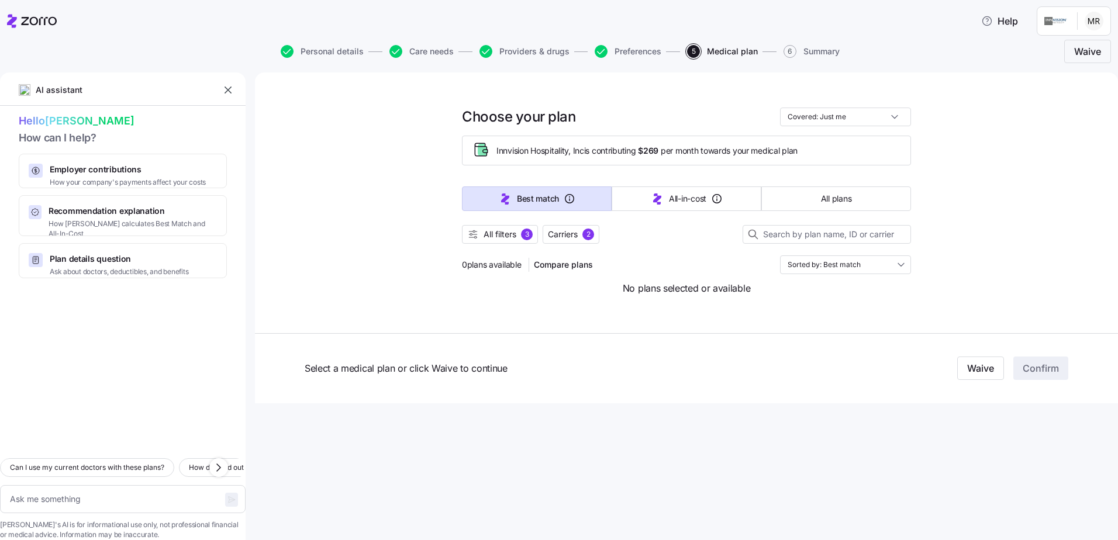
click at [510, 223] on div at bounding box center [686, 221] width 449 height 7
click at [510, 226] on button "All filters 3" at bounding box center [500, 234] width 76 height 19
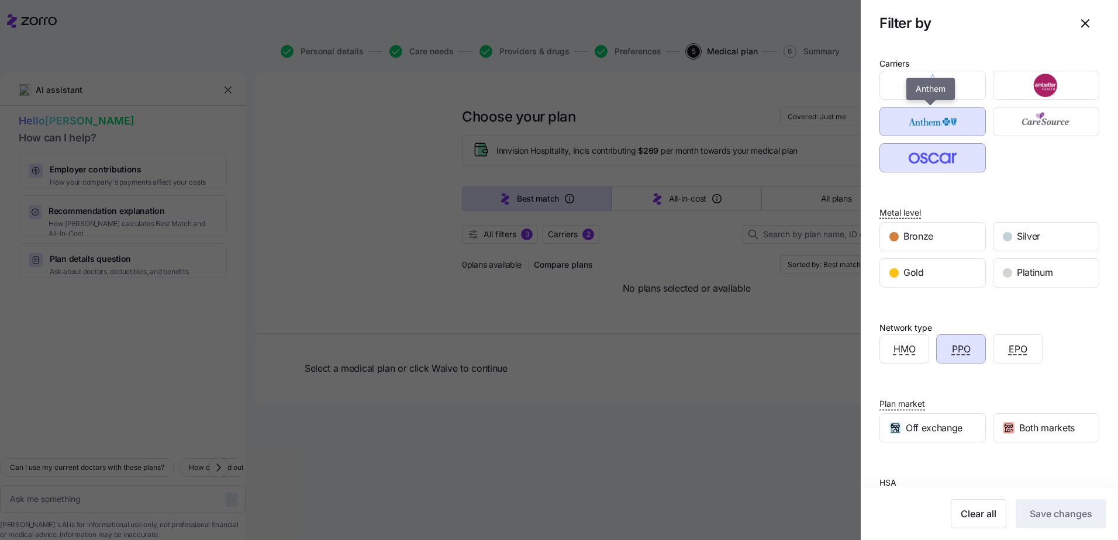
click at [890, 123] on img "button" at bounding box center [933, 121] width 86 height 23
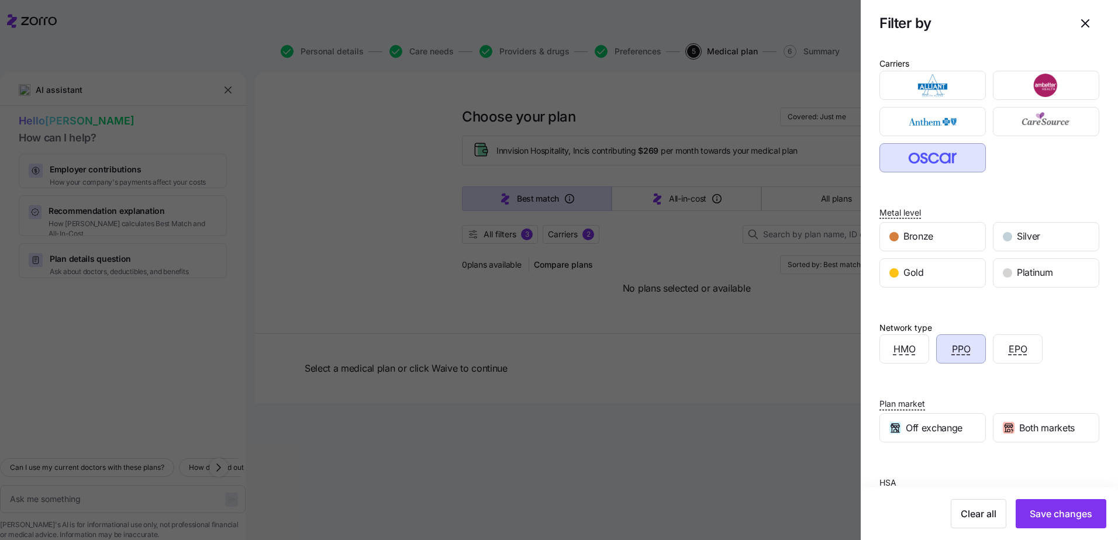
click at [892, 151] on img "button" at bounding box center [933, 157] width 86 height 23
click at [1055, 515] on span "Save changes" at bounding box center [1061, 514] width 63 height 14
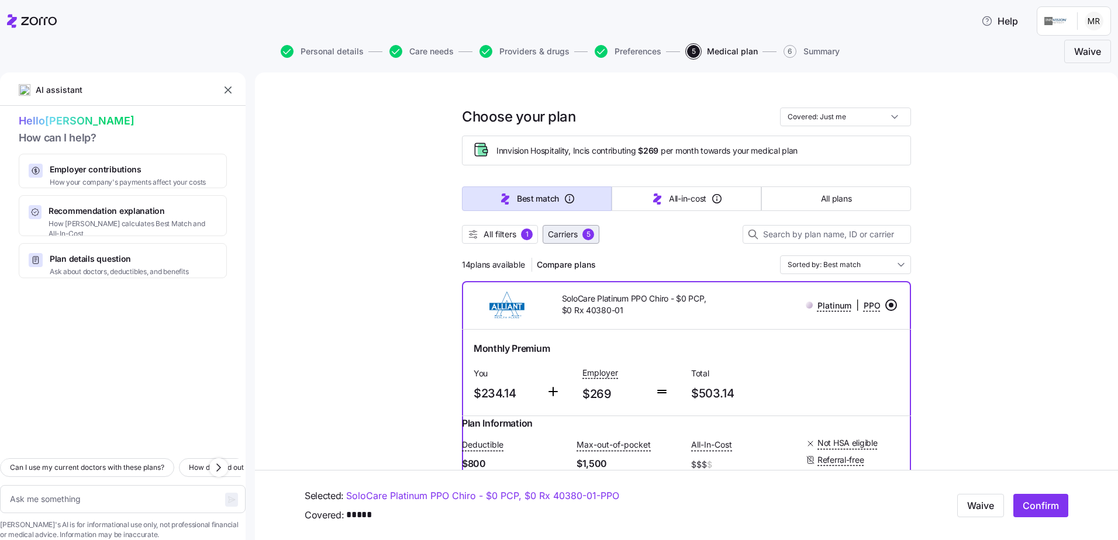
click at [570, 240] on span "Carriers" at bounding box center [563, 235] width 30 height 12
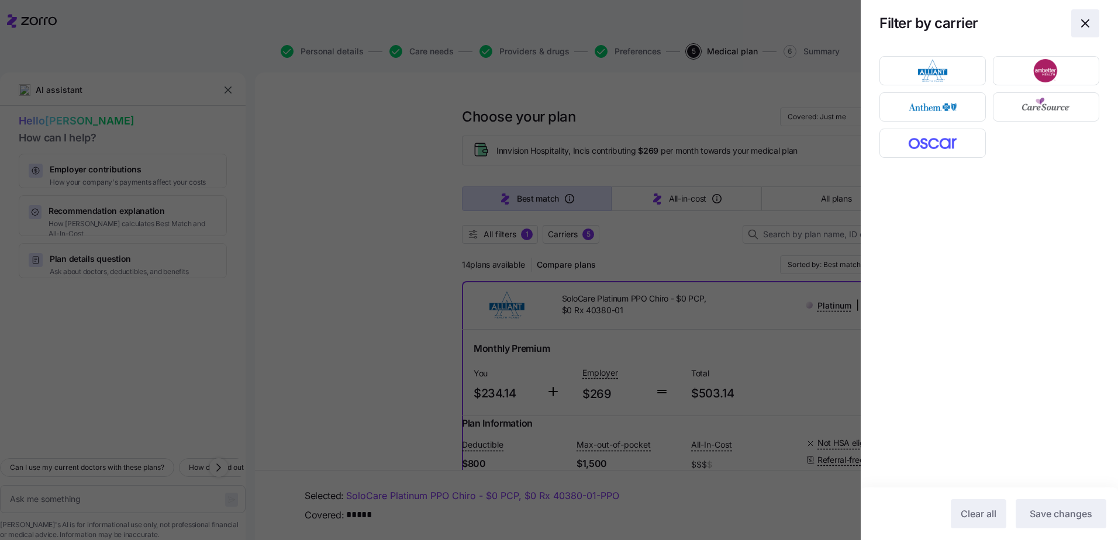
click at [1081, 20] on icon "button" at bounding box center [1085, 23] width 14 height 14
type textarea "x"
